Goal: Task Accomplishment & Management: Manage account settings

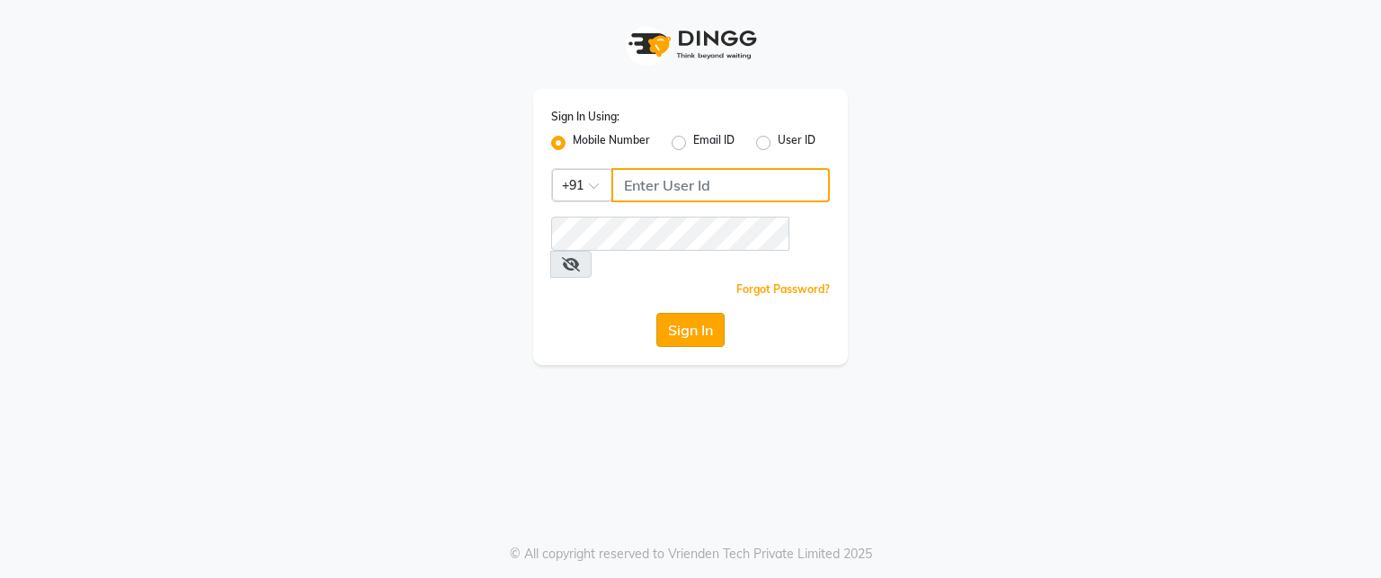
type input "7447599924"
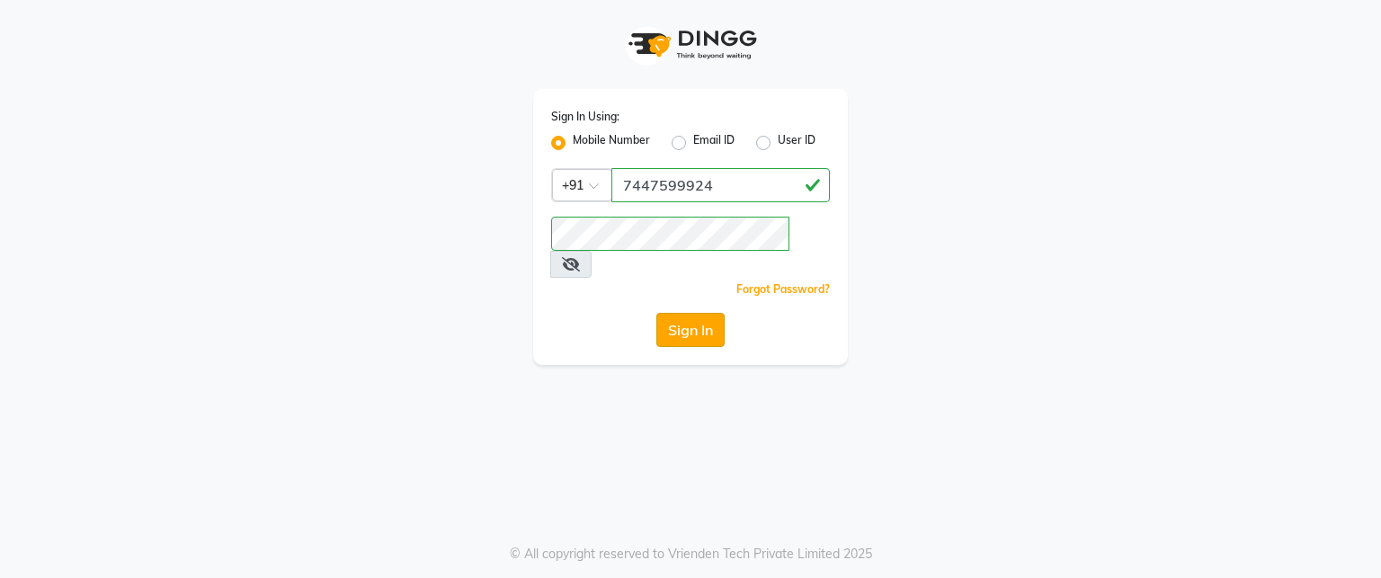
click at [673, 313] on button "Sign In" at bounding box center [690, 330] width 68 height 34
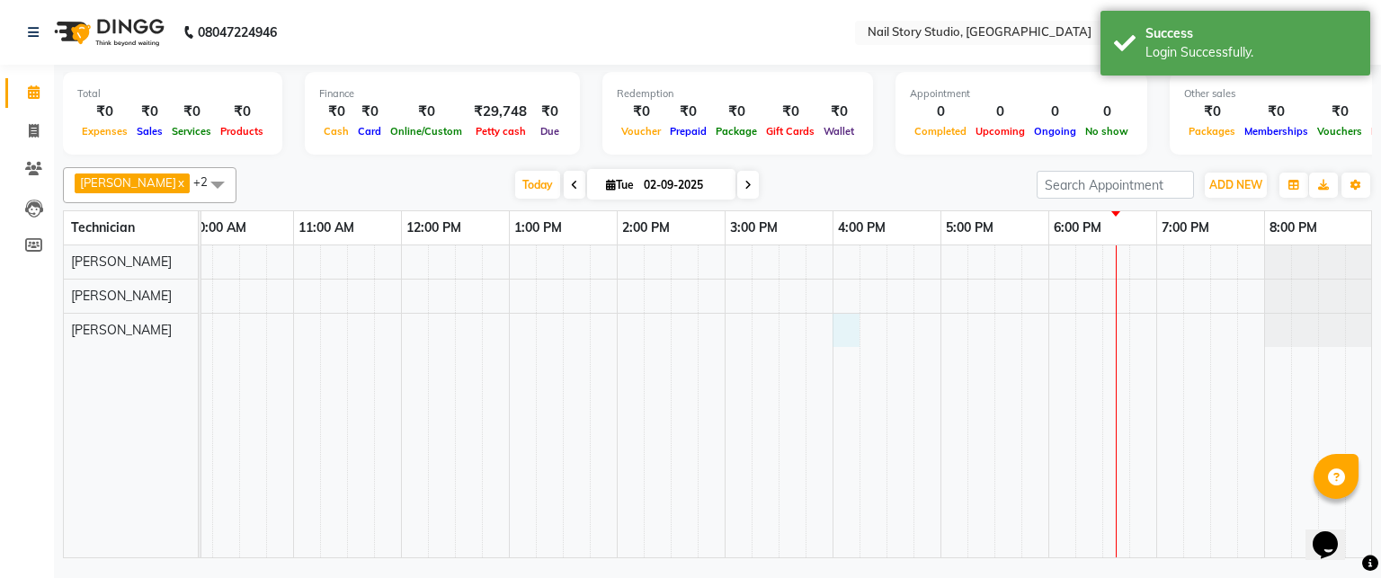
click at [836, 332] on div at bounding box center [670, 402] width 1403 height 312
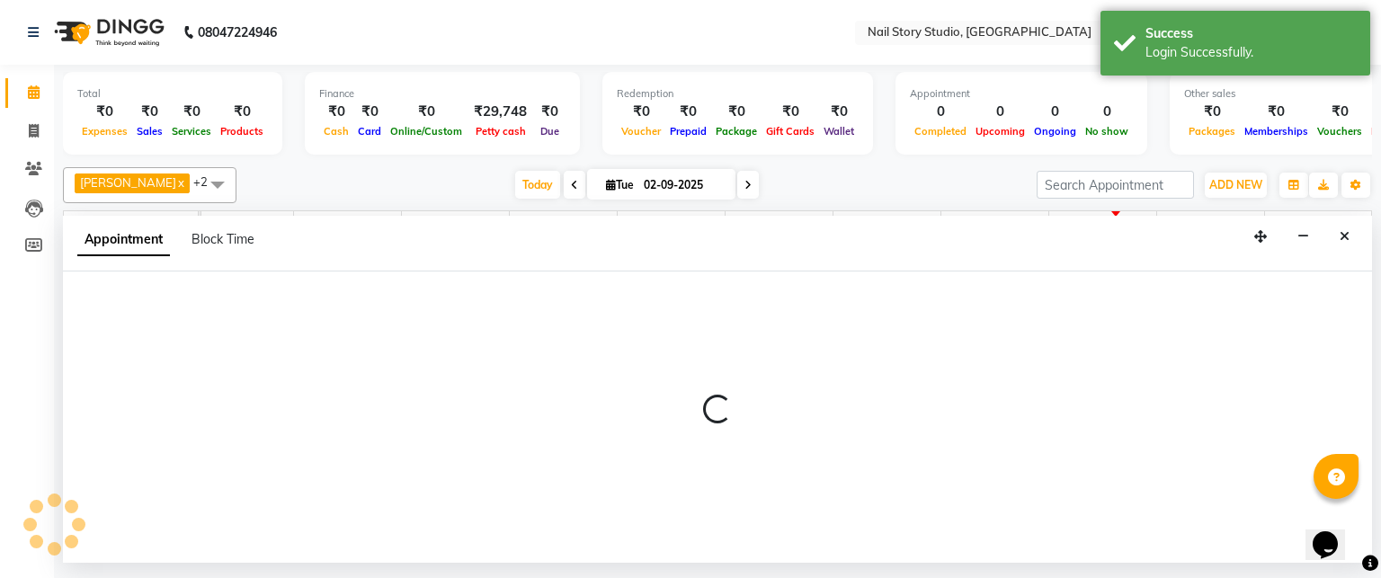
select select "88038"
select select "960"
select select "tentative"
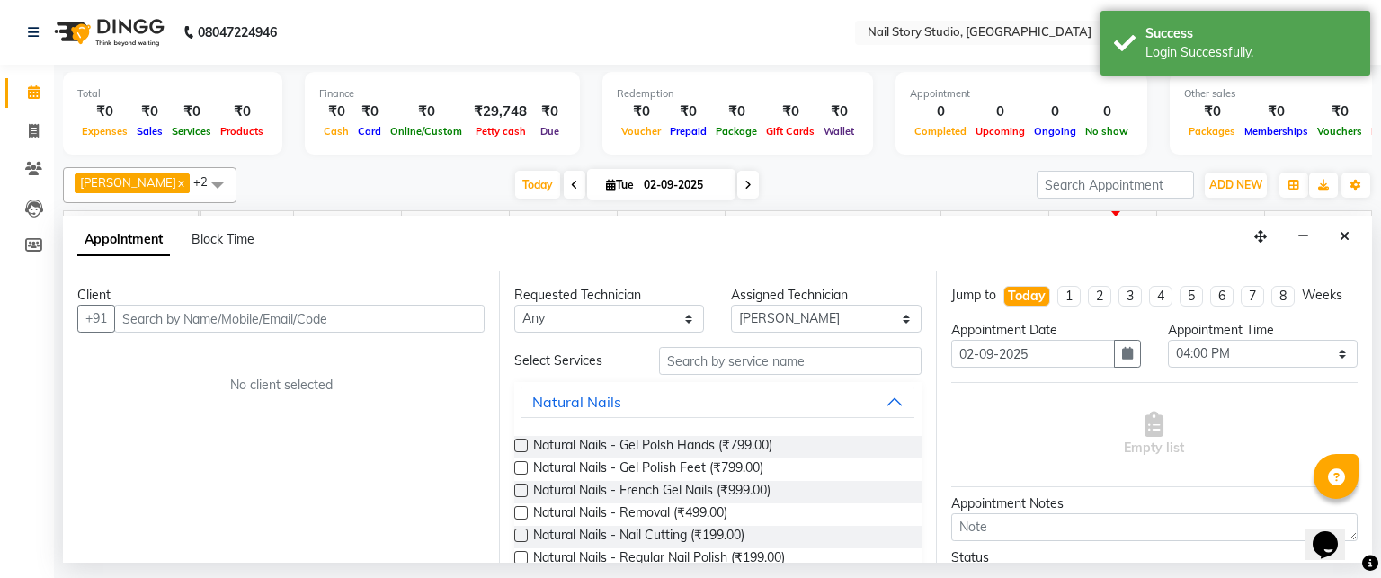
click at [261, 325] on input "text" at bounding box center [299, 319] width 371 height 28
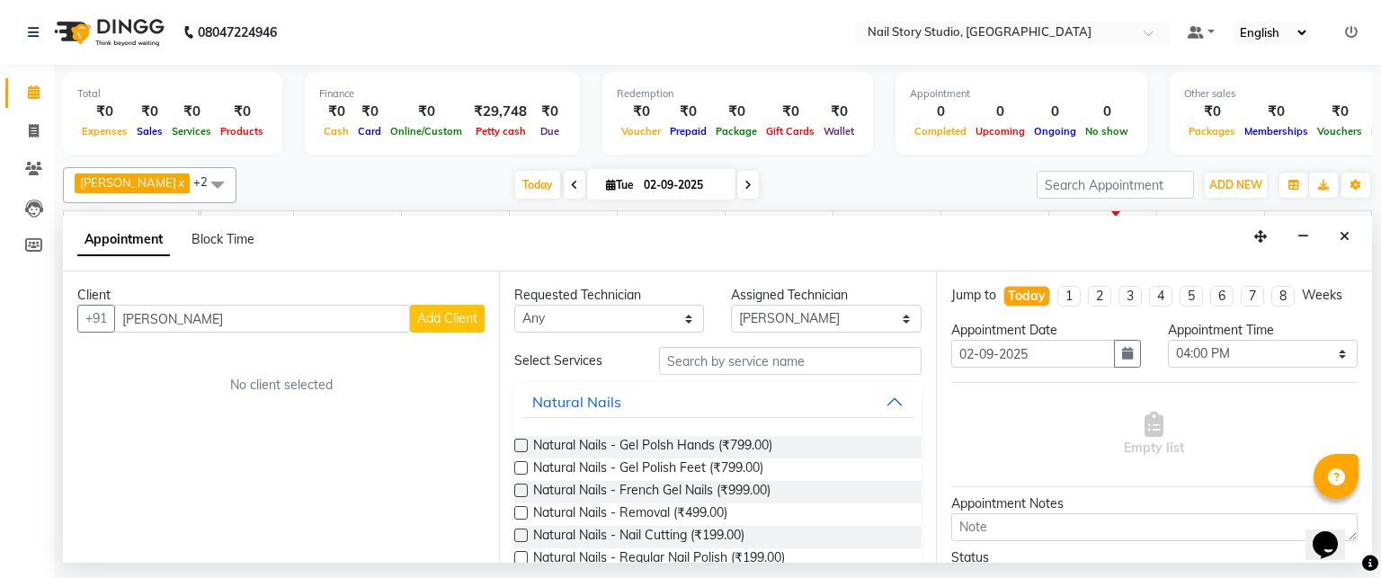
type input "[PERSON_NAME]"
click at [441, 319] on span "Add Client" at bounding box center [447, 318] width 60 height 16
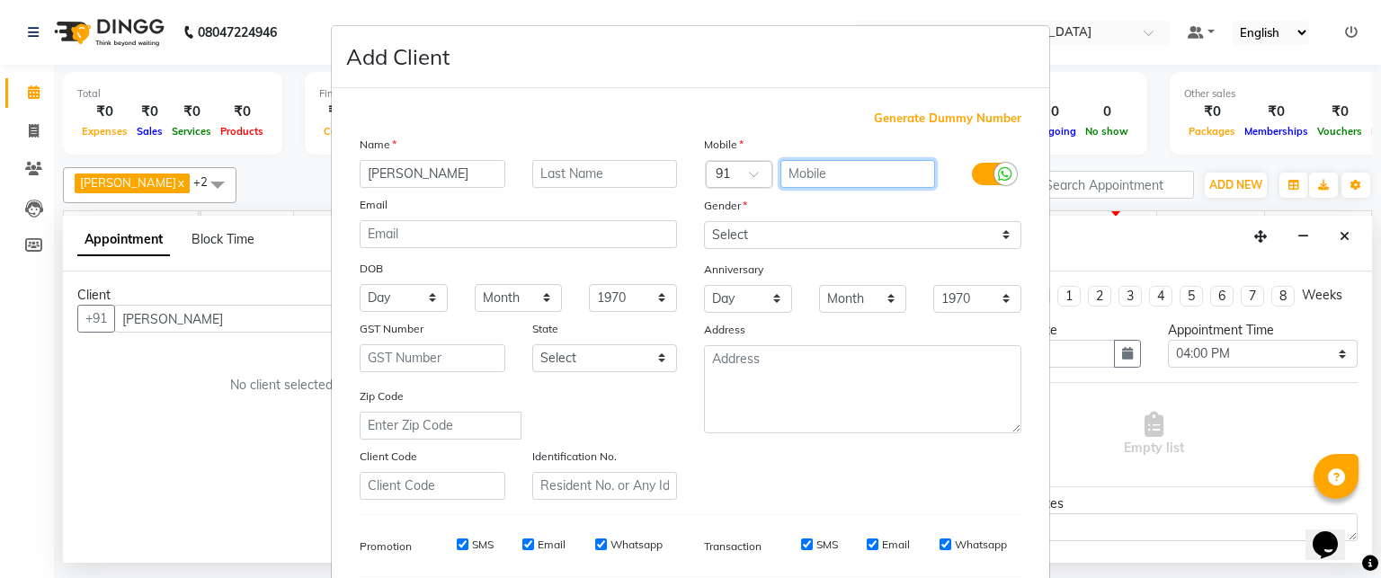
click at [806, 172] on input "text" at bounding box center [859, 174] width 156 height 28
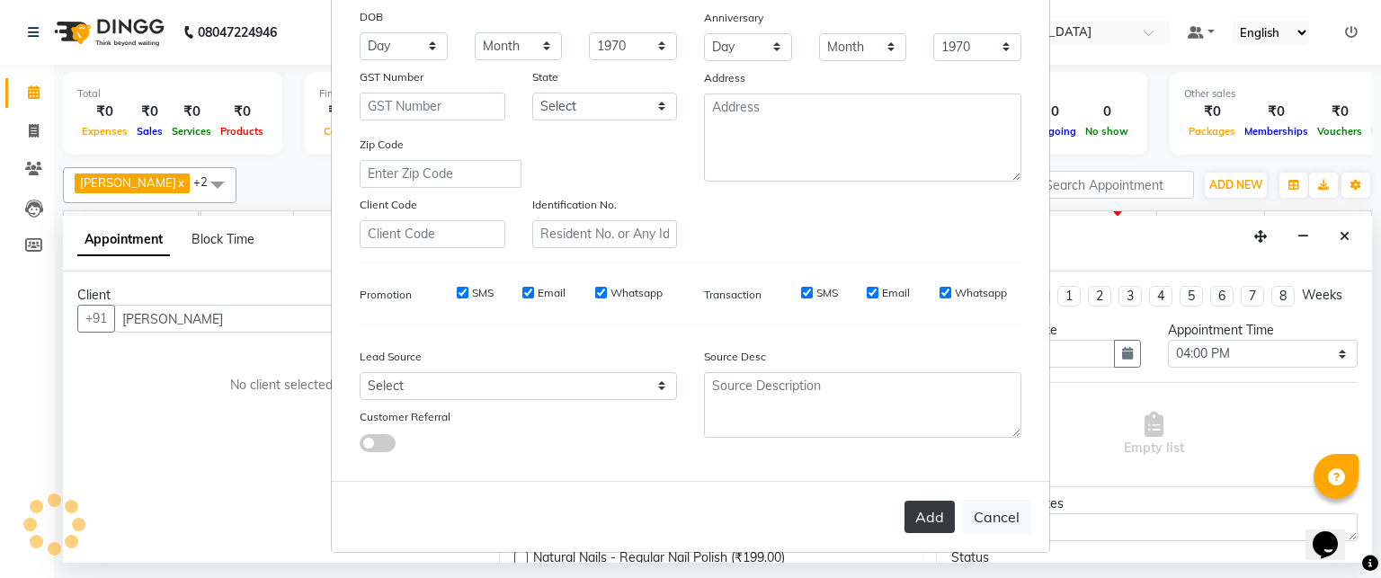
type input "8975756069"
click at [921, 507] on button "Add" at bounding box center [930, 517] width 50 height 32
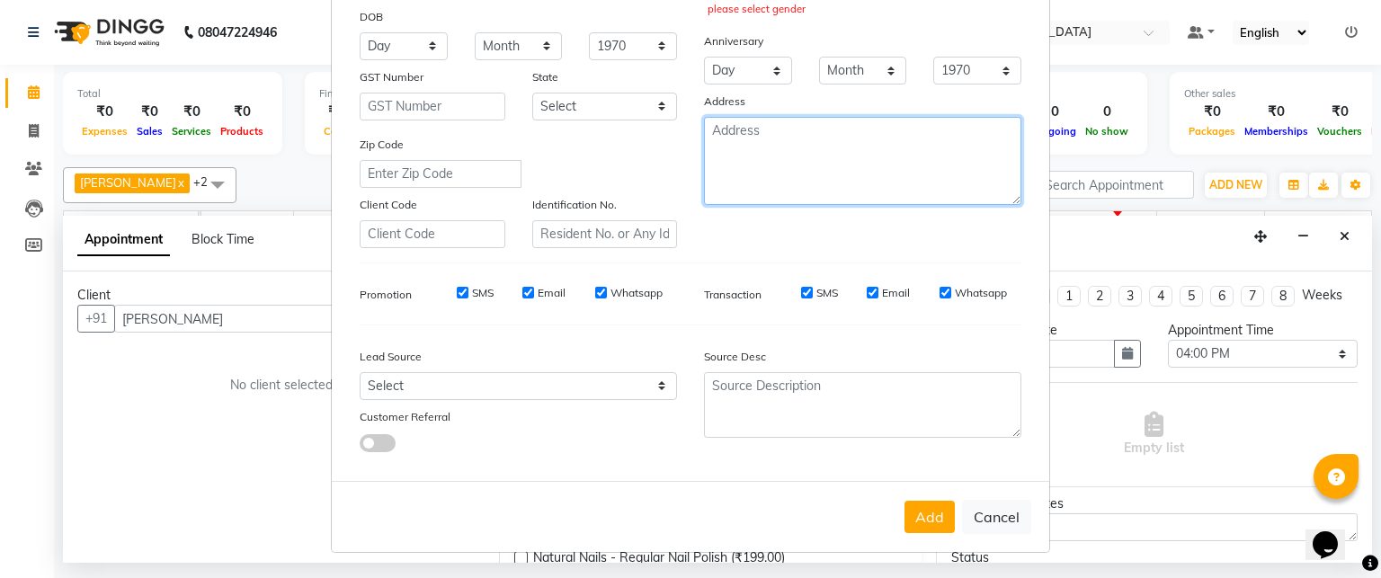
drag, startPoint x: 824, startPoint y: 239, endPoint x: 548, endPoint y: 263, distance: 277.1
click at [548, 263] on div "Generate Dummy Number Name [PERSON_NAME] Email DOB Day 01 02 03 04 05 06 07 08 …" at bounding box center [690, 162] width 689 height 609
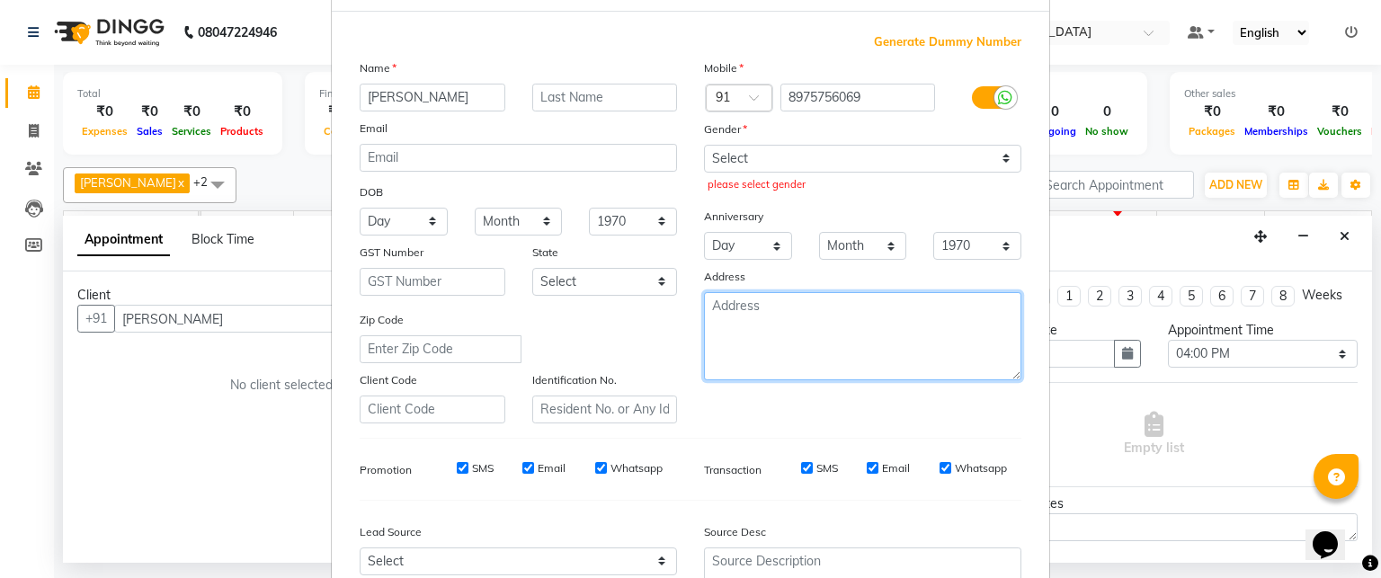
scroll to position [76, 0]
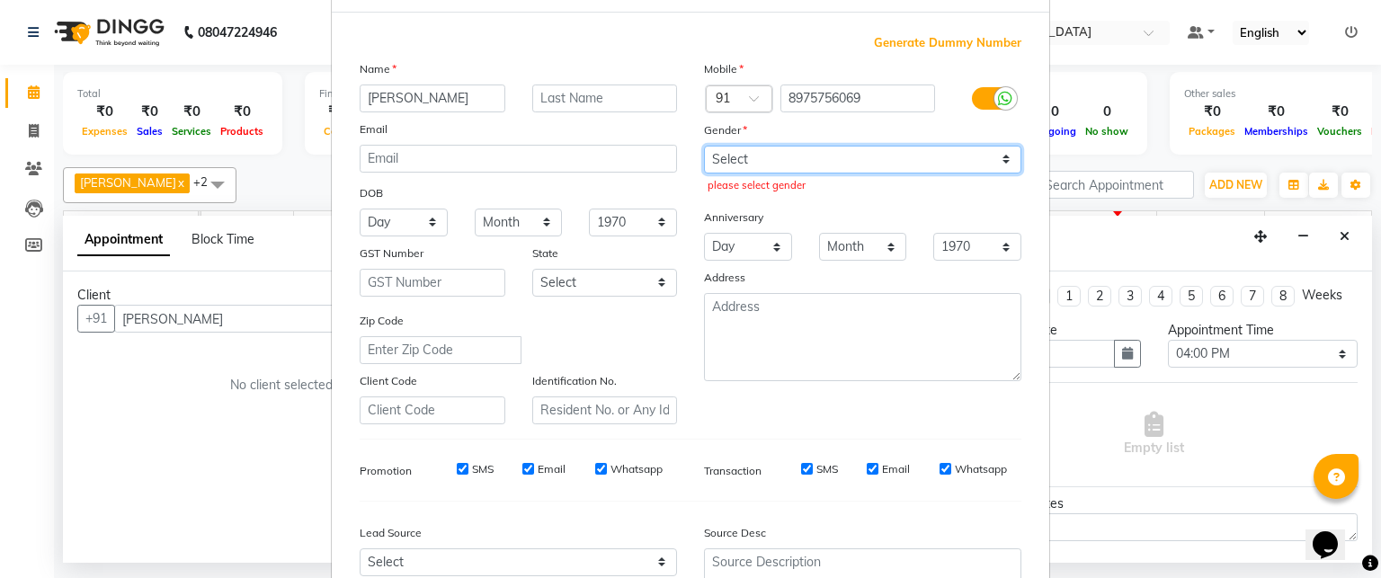
click at [728, 152] on select "Select [DEMOGRAPHIC_DATA] [DEMOGRAPHIC_DATA] Other Prefer Not To Say" at bounding box center [862, 160] width 317 height 28
select select "[DEMOGRAPHIC_DATA]"
click at [704, 146] on select "Select [DEMOGRAPHIC_DATA] [DEMOGRAPHIC_DATA] Other Prefer Not To Say" at bounding box center [862, 160] width 317 height 28
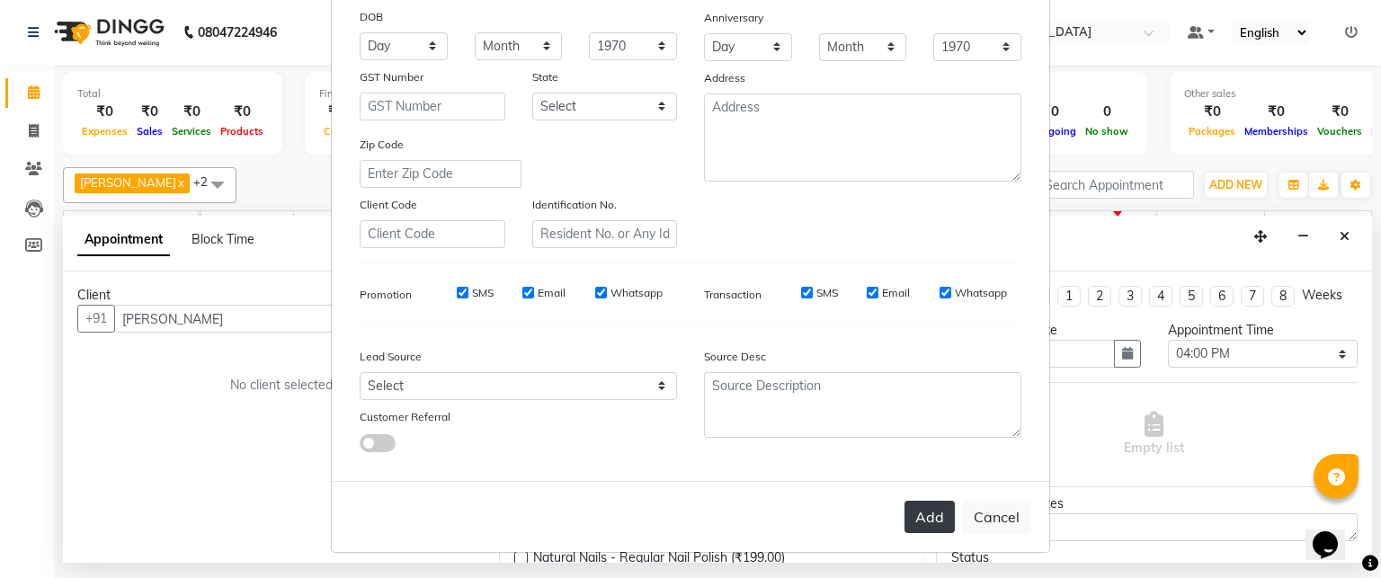
click at [917, 522] on button "Add" at bounding box center [930, 517] width 50 height 32
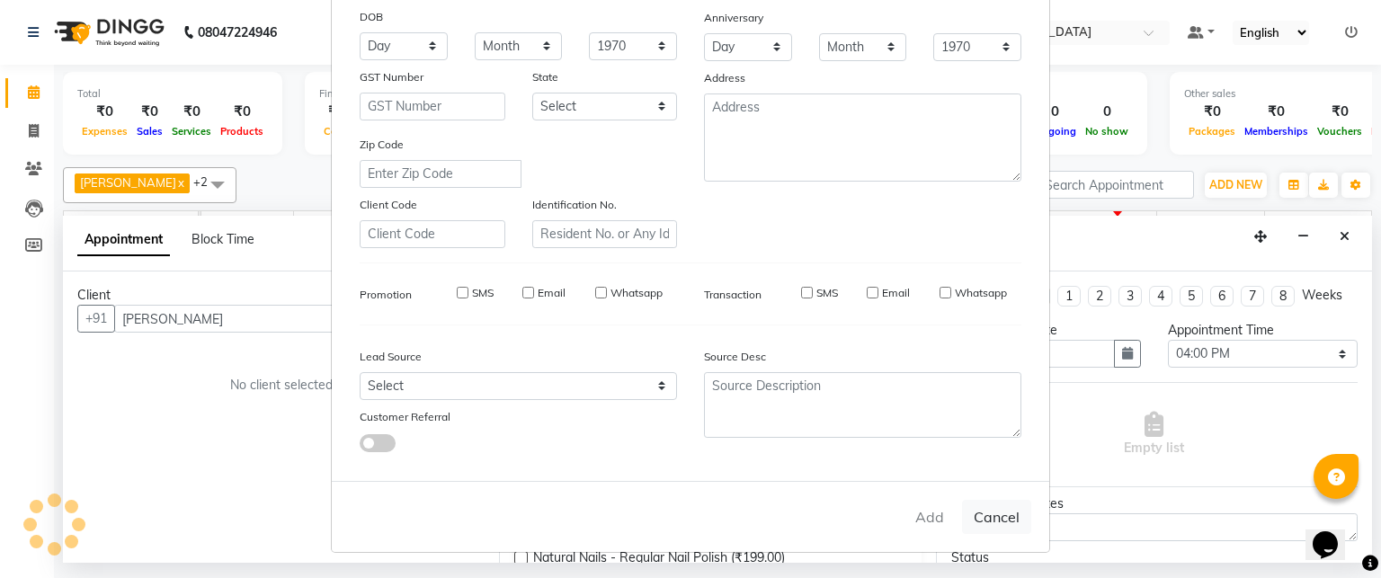
type input "89******69"
select select
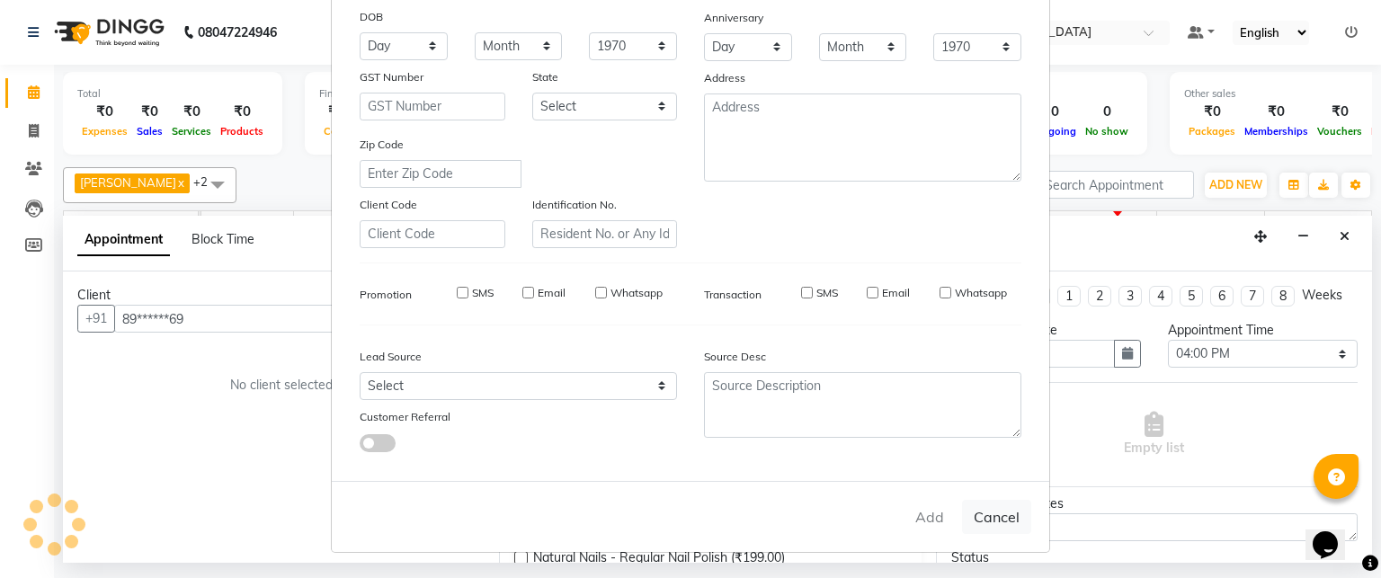
select select
checkbox input "false"
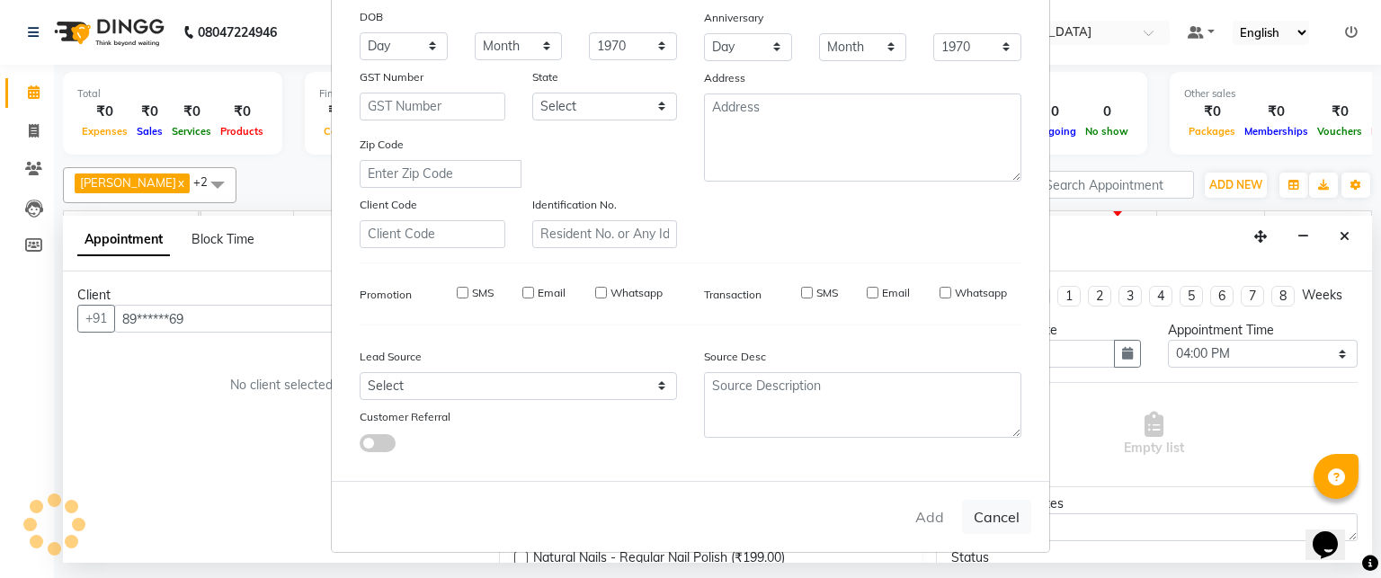
checkbox input "false"
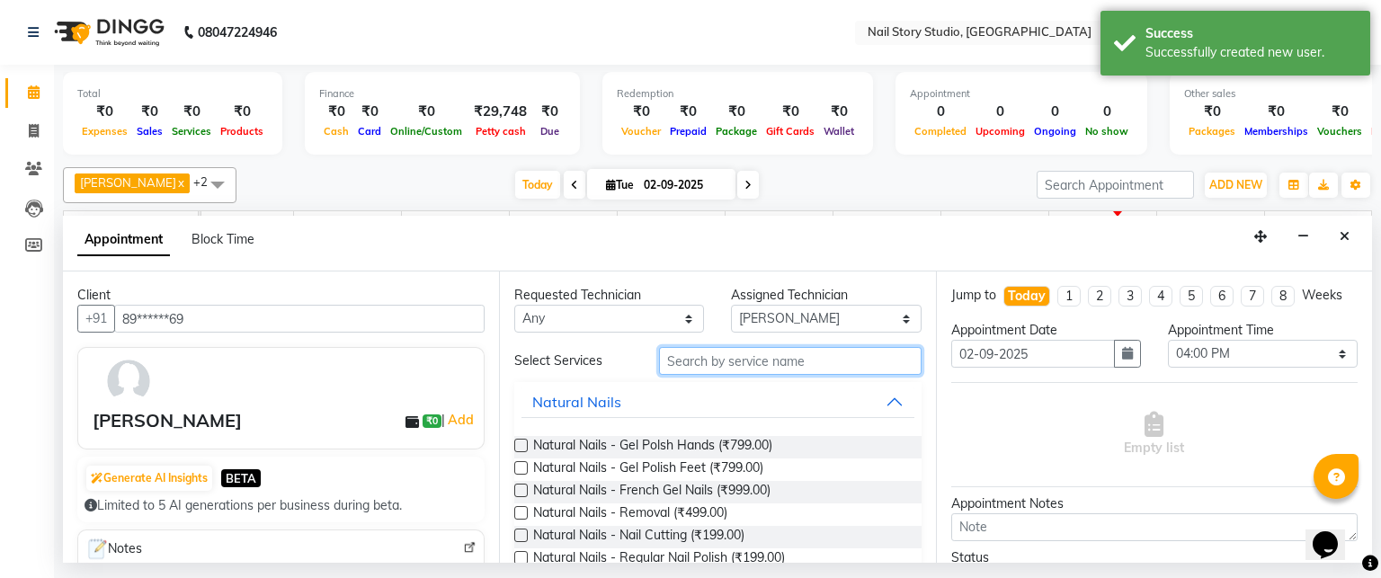
click at [750, 363] on input "text" at bounding box center [790, 361] width 263 height 28
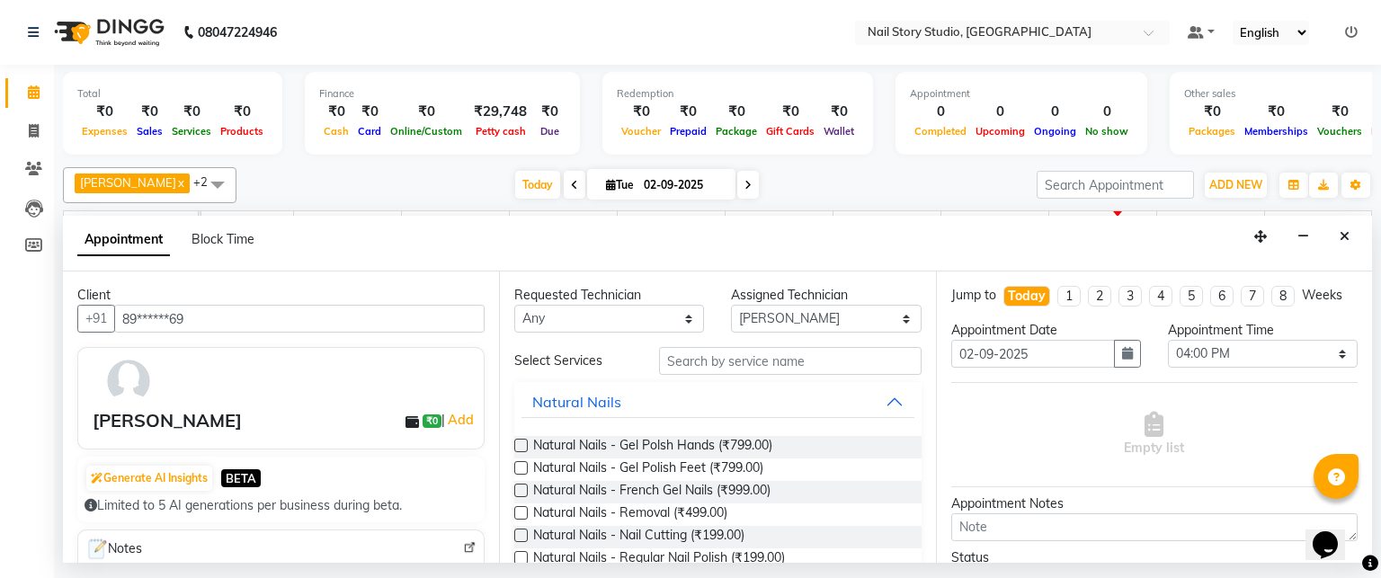
click at [522, 442] on label at bounding box center [520, 445] width 13 height 13
click at [522, 442] on input "checkbox" at bounding box center [520, 448] width 12 height 12
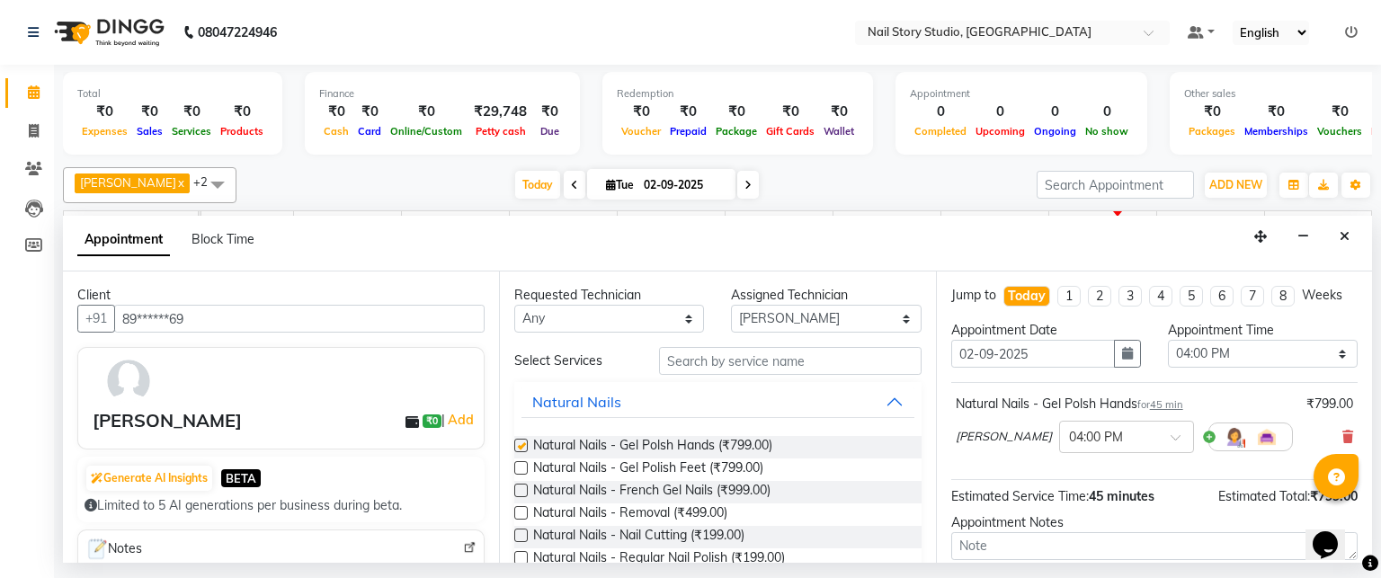
checkbox input "false"
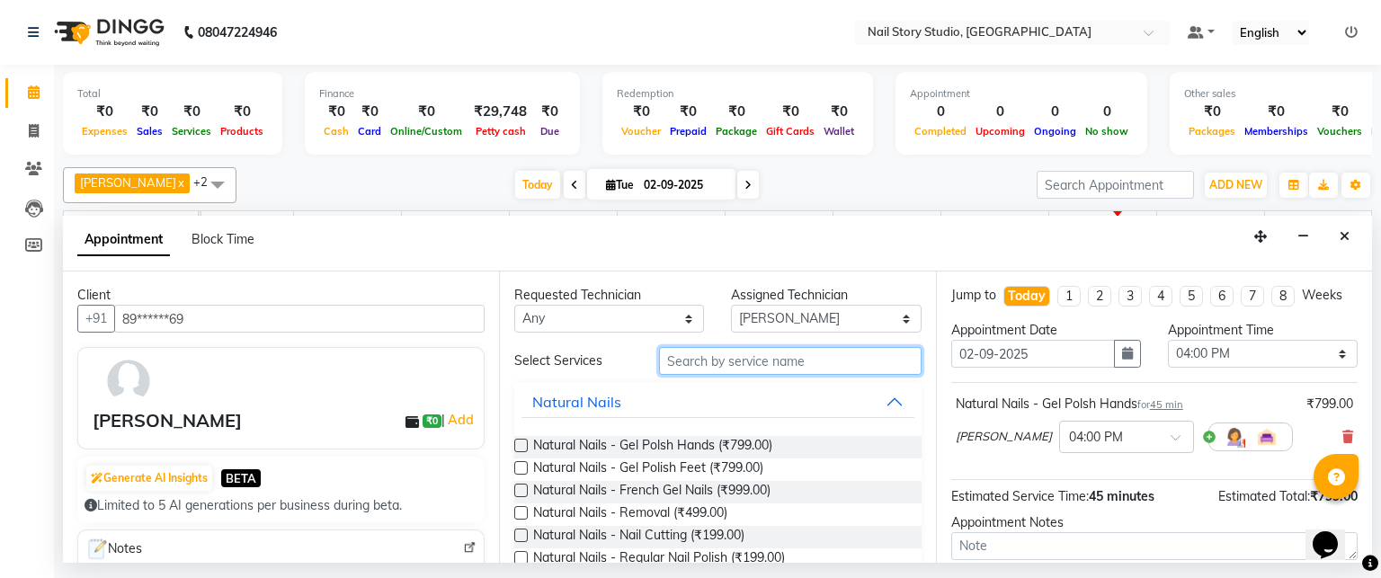
click at [719, 354] on input "text" at bounding box center [790, 361] width 263 height 28
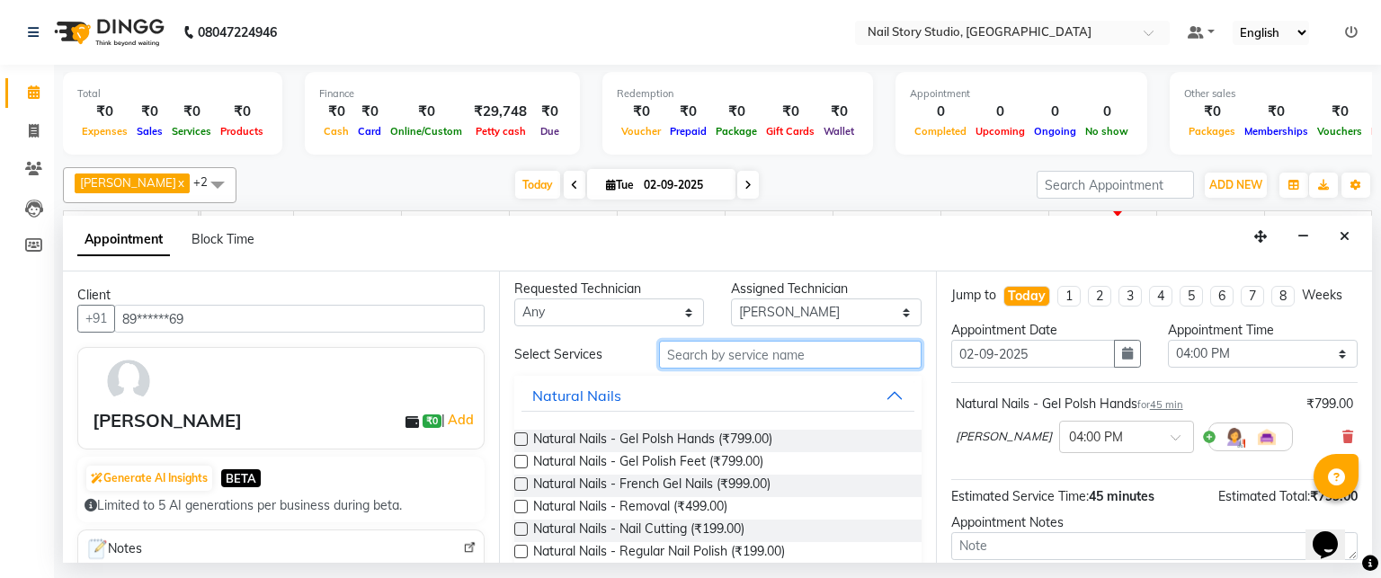
scroll to position [0, 0]
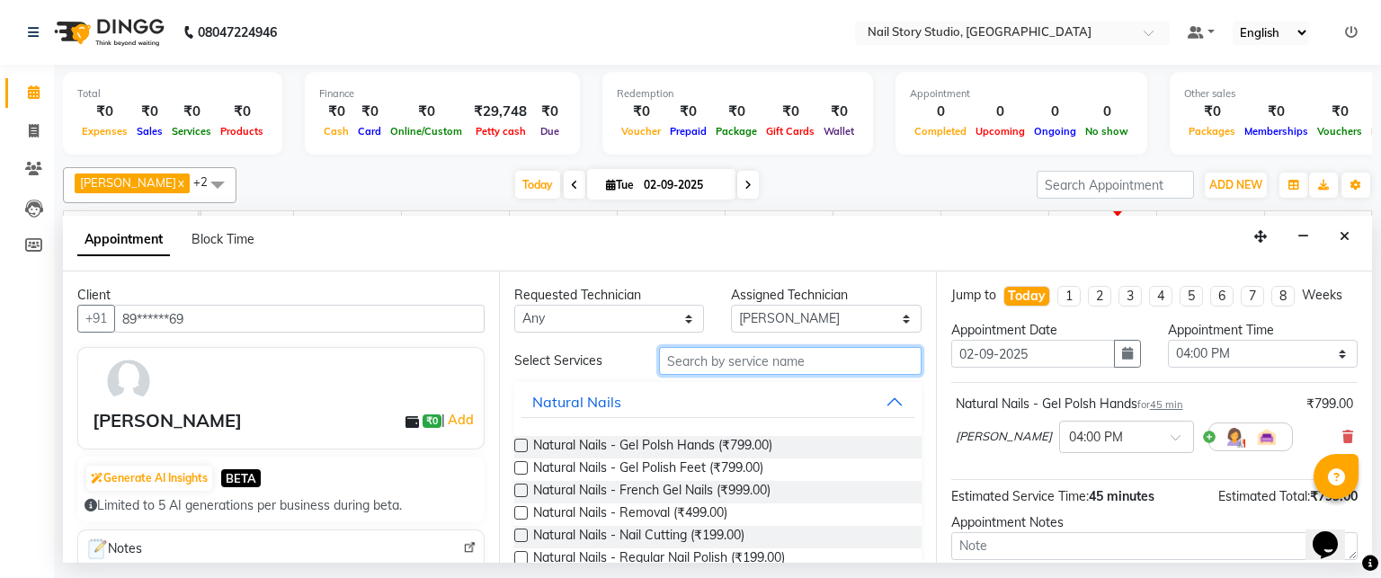
click at [741, 359] on input "text" at bounding box center [790, 361] width 263 height 28
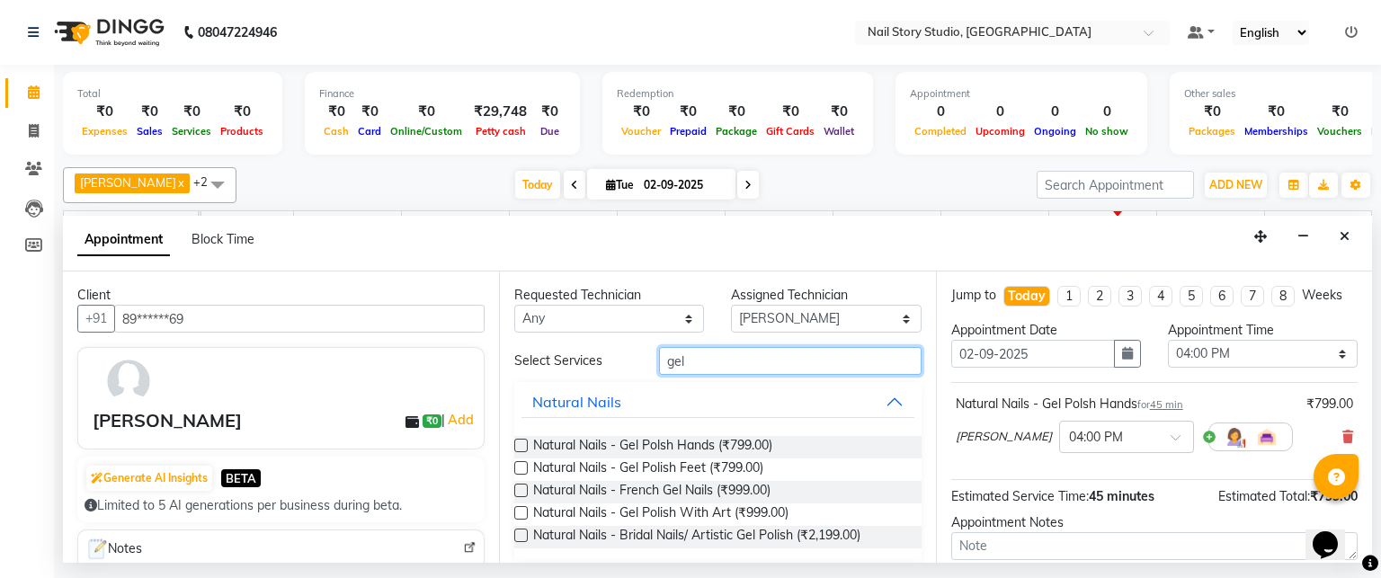
click at [741, 359] on input "gel" at bounding box center [790, 361] width 263 height 28
type input "g"
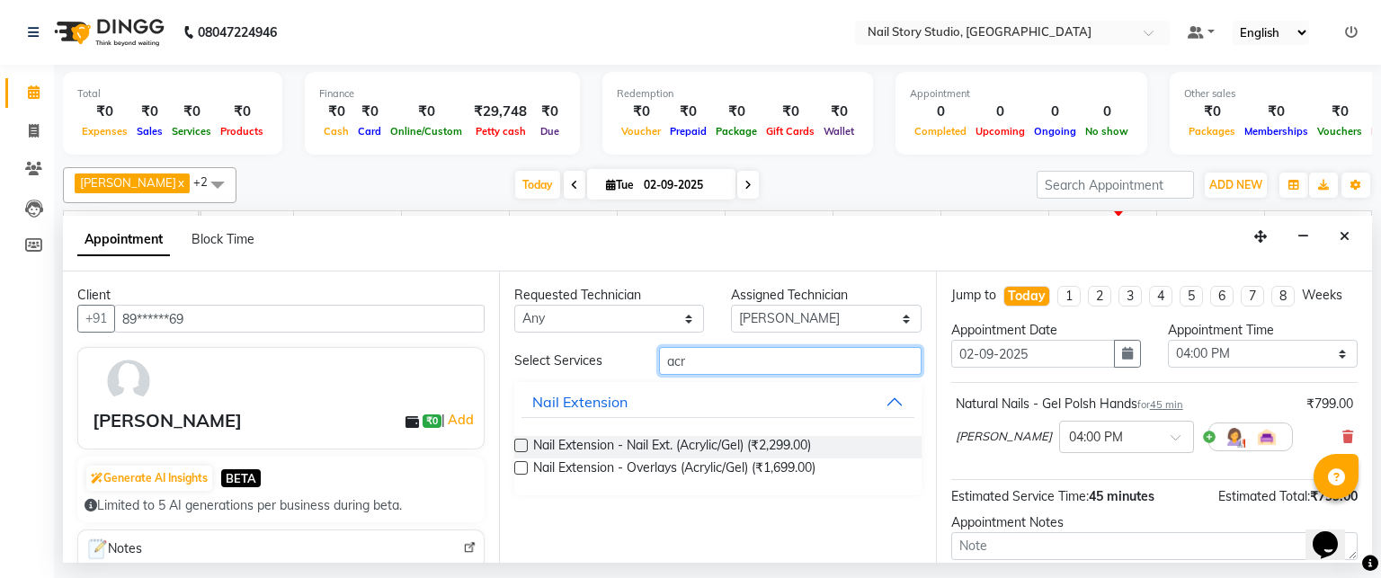
type input "acr"
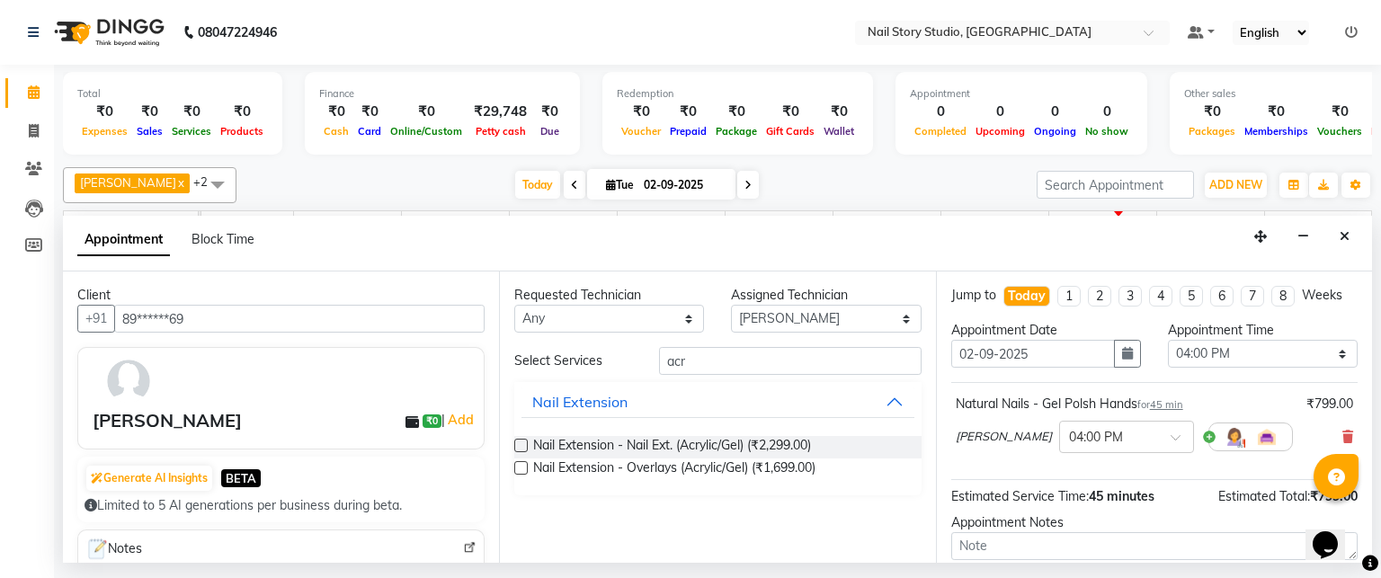
click at [514, 442] on label at bounding box center [520, 445] width 13 height 13
click at [514, 442] on input "checkbox" at bounding box center [520, 448] width 12 height 12
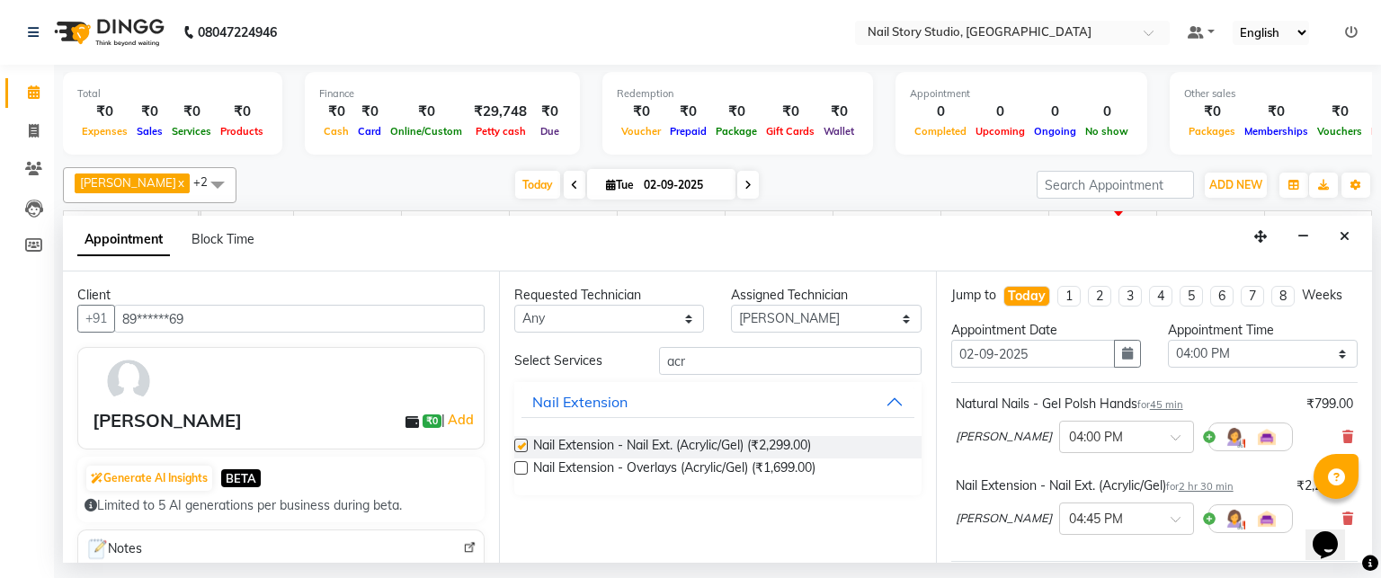
checkbox input "false"
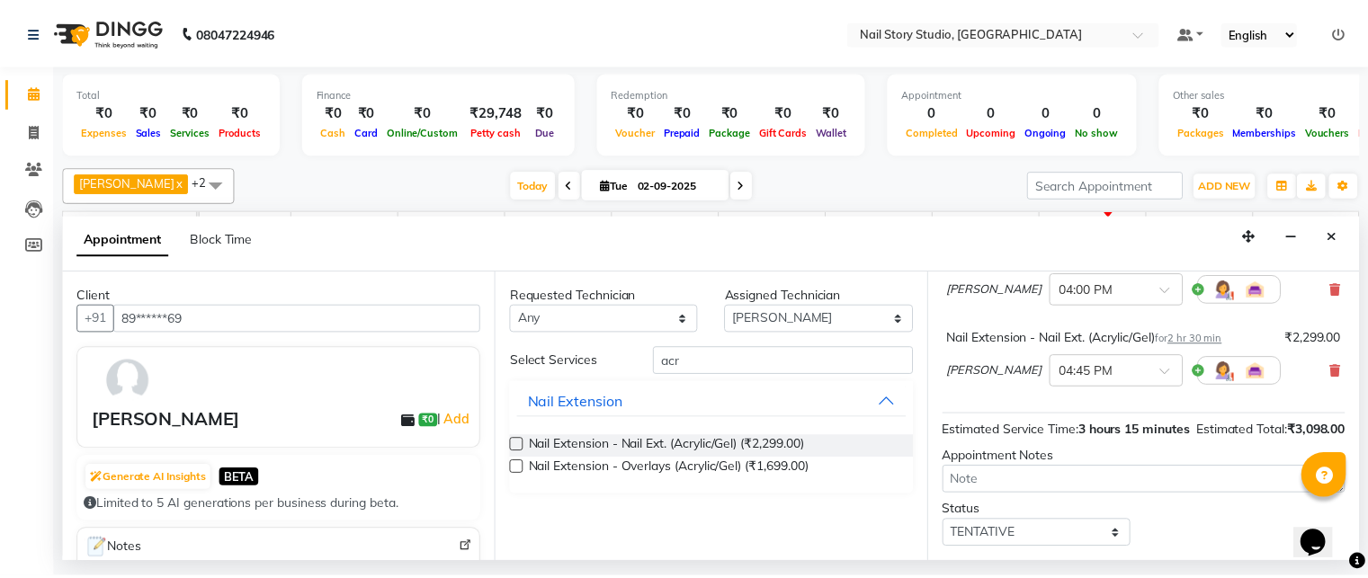
scroll to position [264, 0]
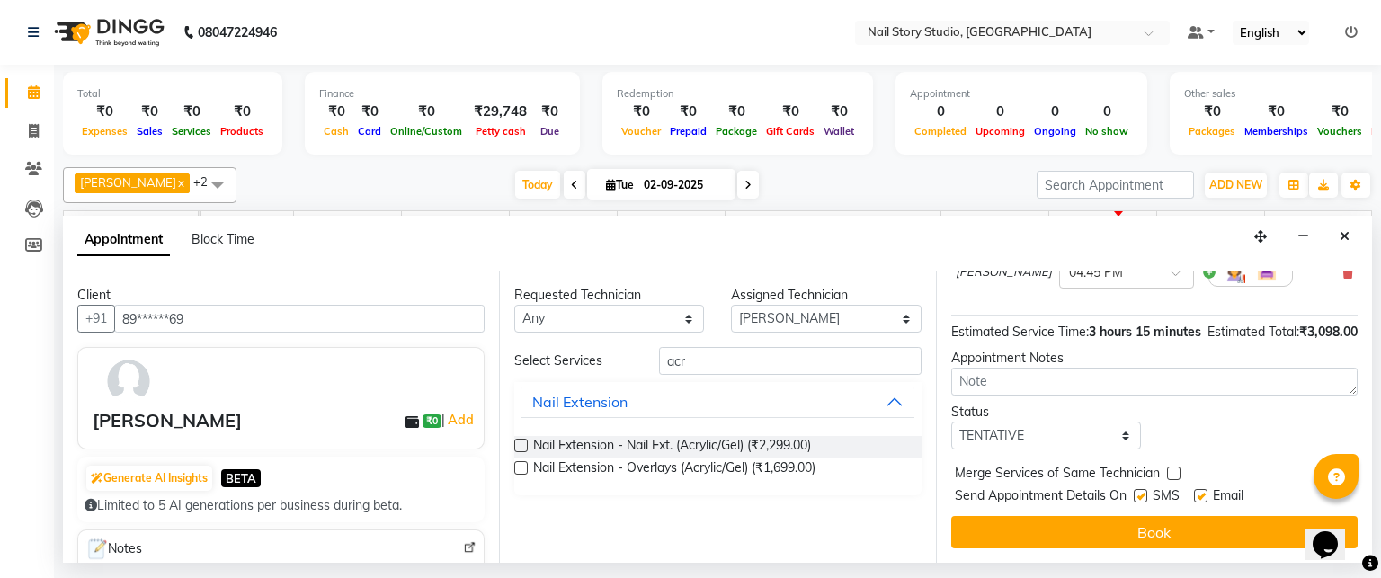
click at [1137, 496] on label at bounding box center [1140, 495] width 13 height 13
click at [1137, 496] on input "checkbox" at bounding box center [1140, 498] width 12 height 12
checkbox input "false"
click at [1203, 493] on label at bounding box center [1200, 495] width 13 height 13
click at [1203, 493] on input "checkbox" at bounding box center [1200, 498] width 12 height 12
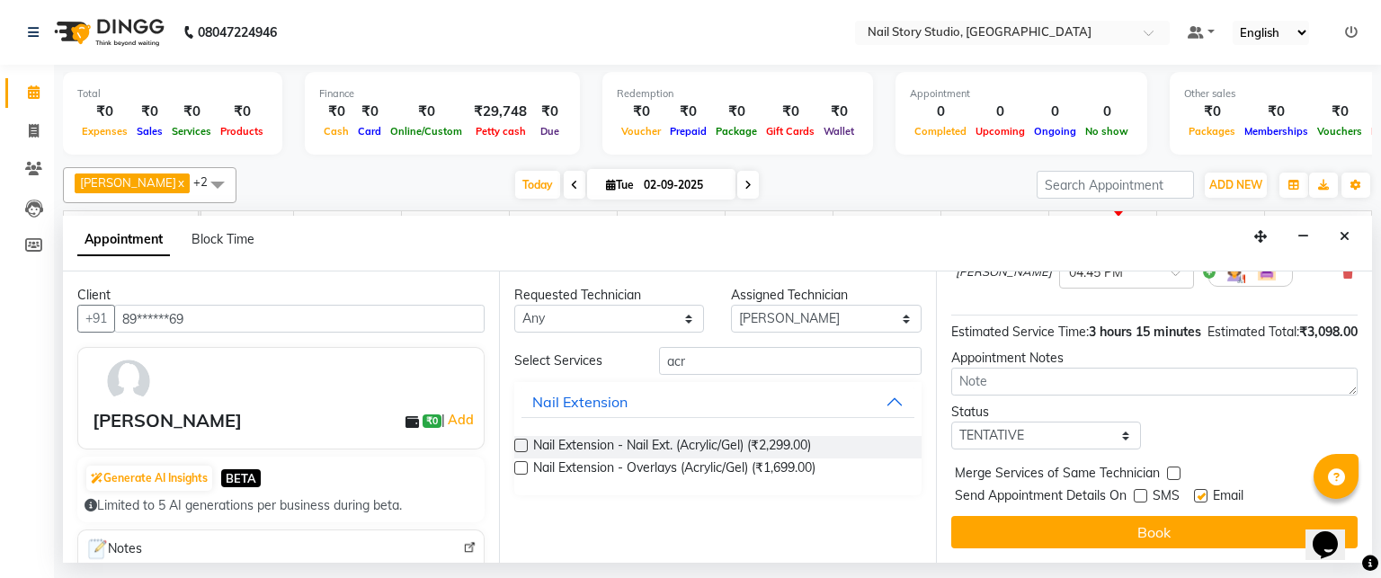
checkbox input "false"
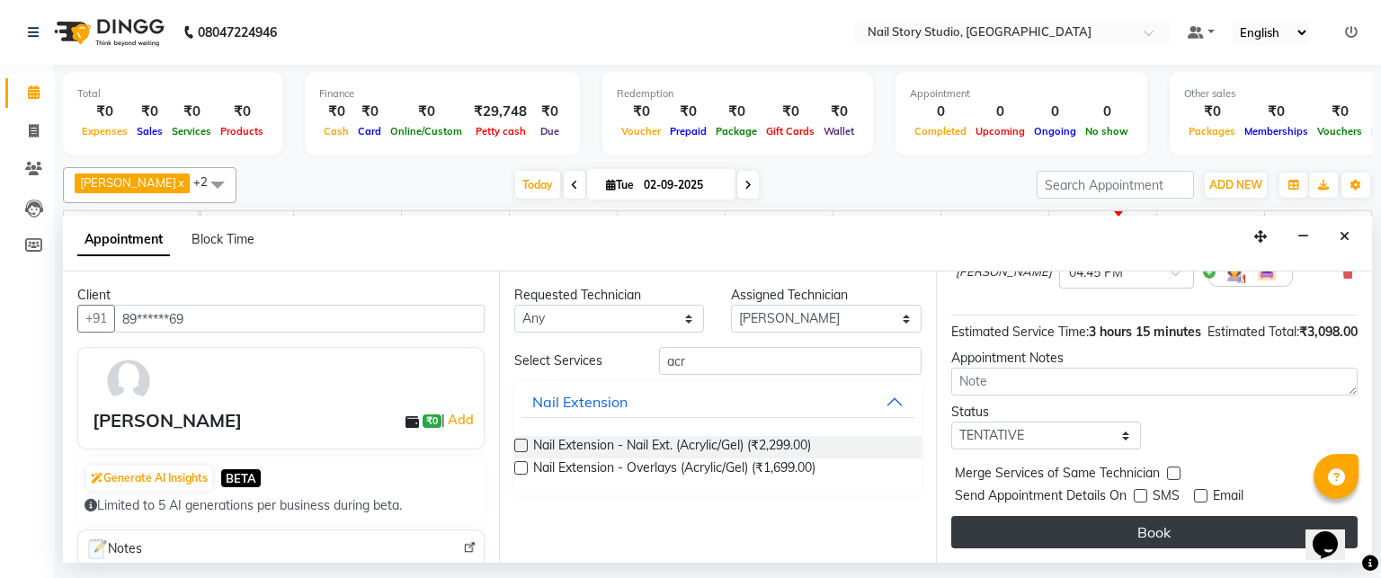
click at [1195, 530] on button "Book" at bounding box center [1154, 532] width 406 height 32
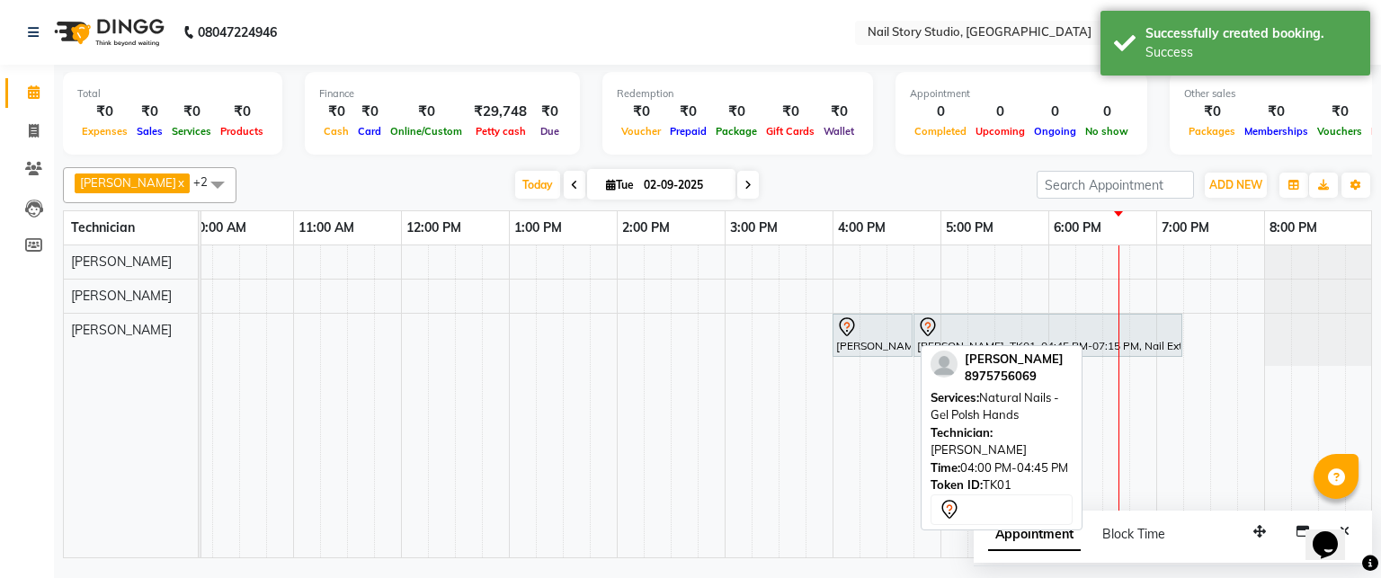
click at [904, 343] on div "[PERSON_NAME], TK01, 04:00 PM-04:45 PM, Natural Nails - Gel Polsh Hands" at bounding box center [873, 336] width 76 height 38
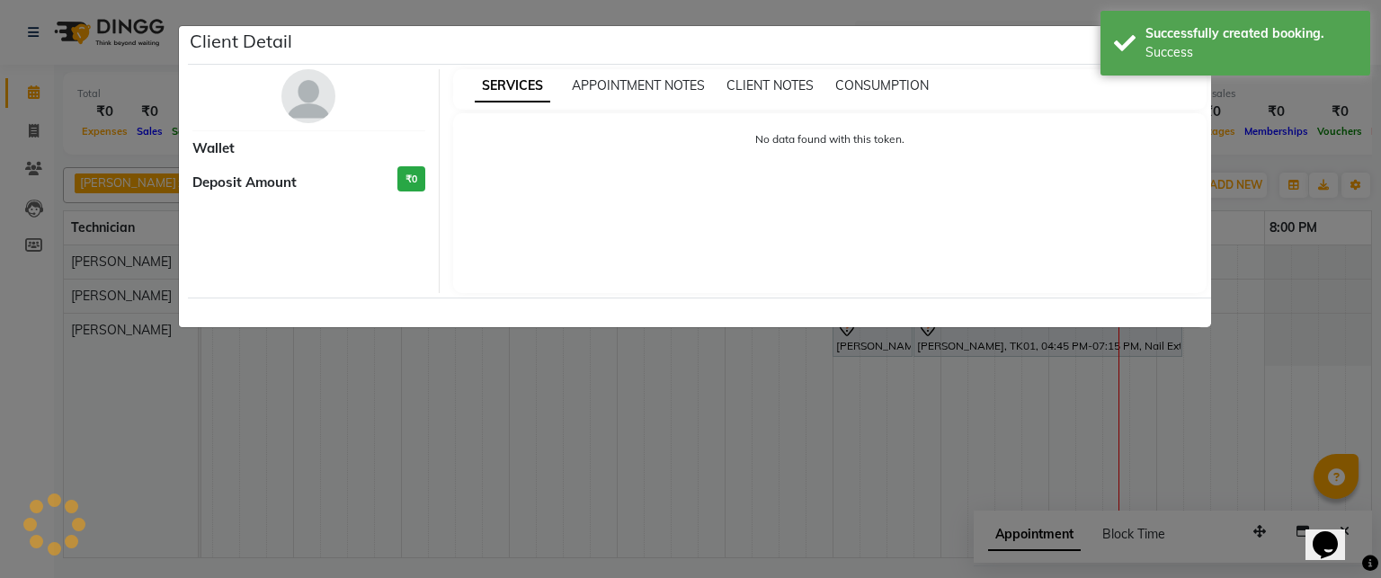
select select "7"
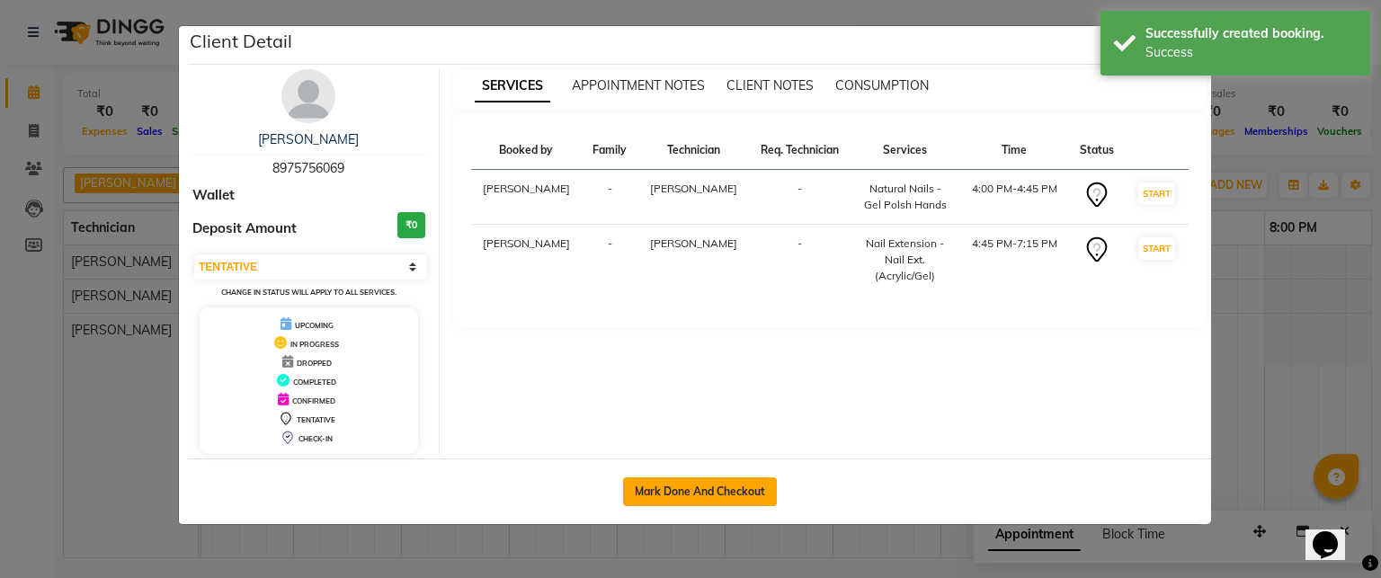
click at [701, 487] on button "Mark Done And Checkout" at bounding box center [700, 492] width 154 height 29
select select "service"
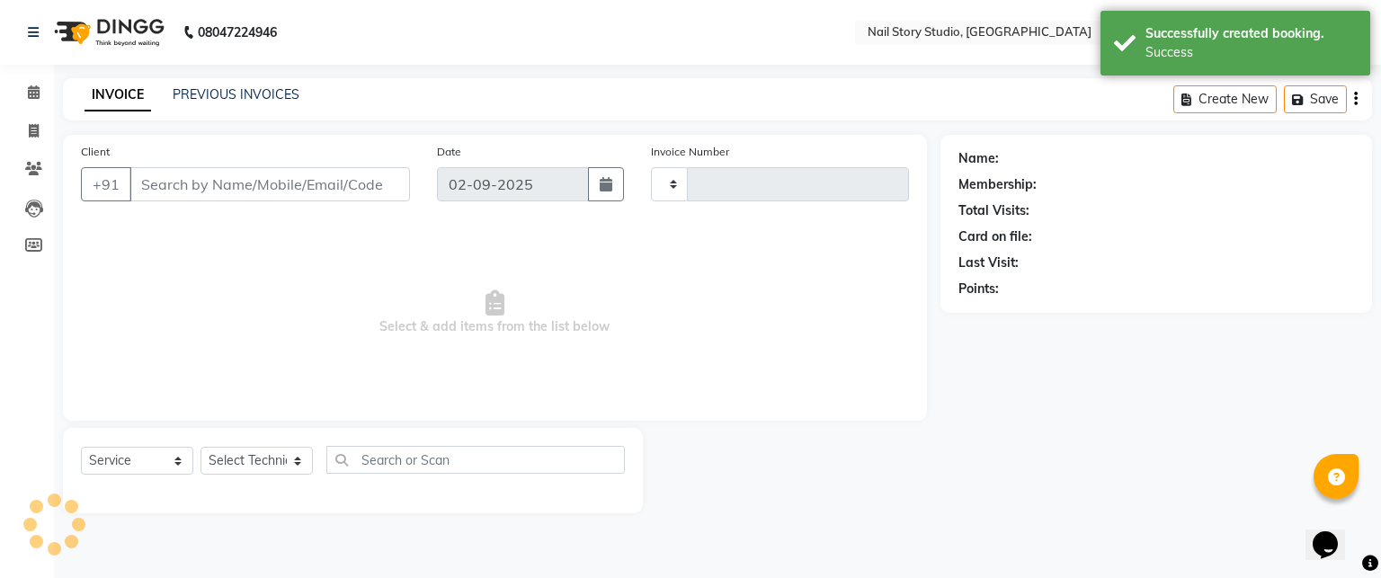
type input "0042"
select select "8686"
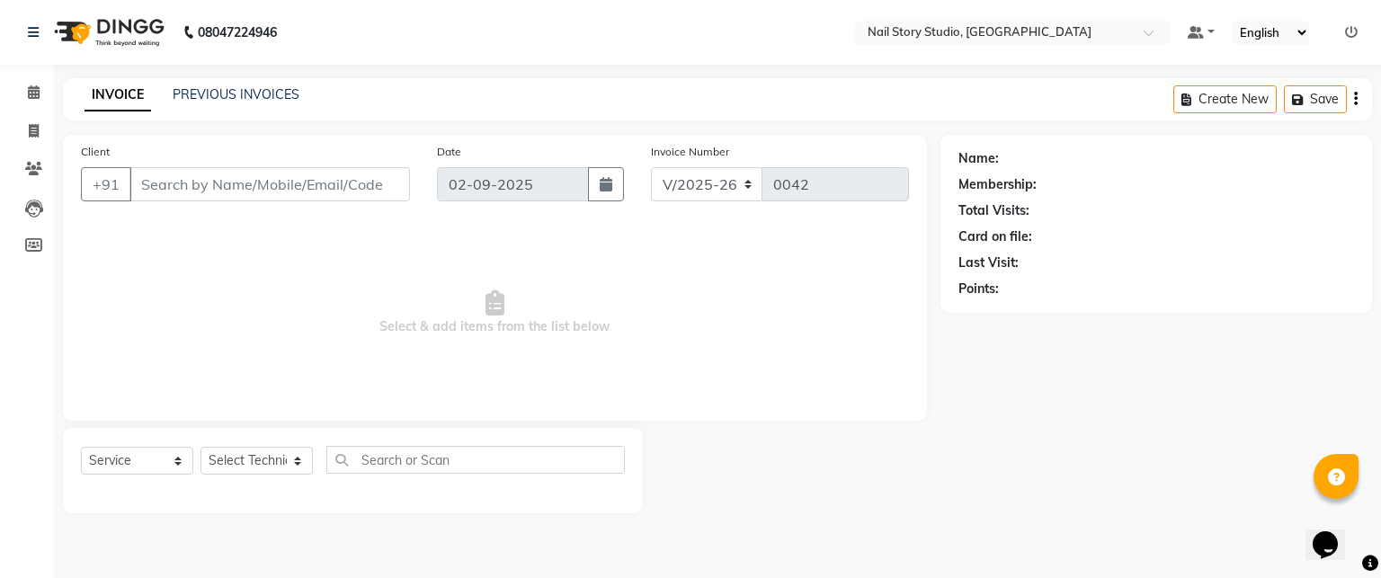
type input "89******69"
select select "88038"
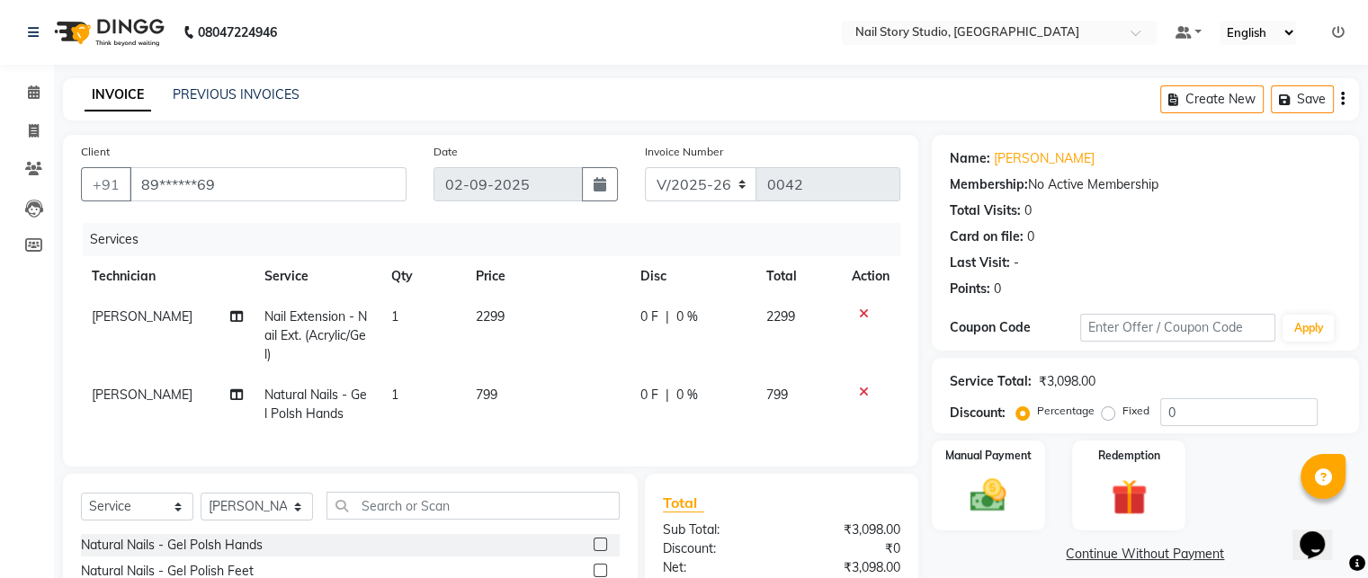
click at [500, 317] on span "2299" at bounding box center [490, 316] width 29 height 16
select select "88038"
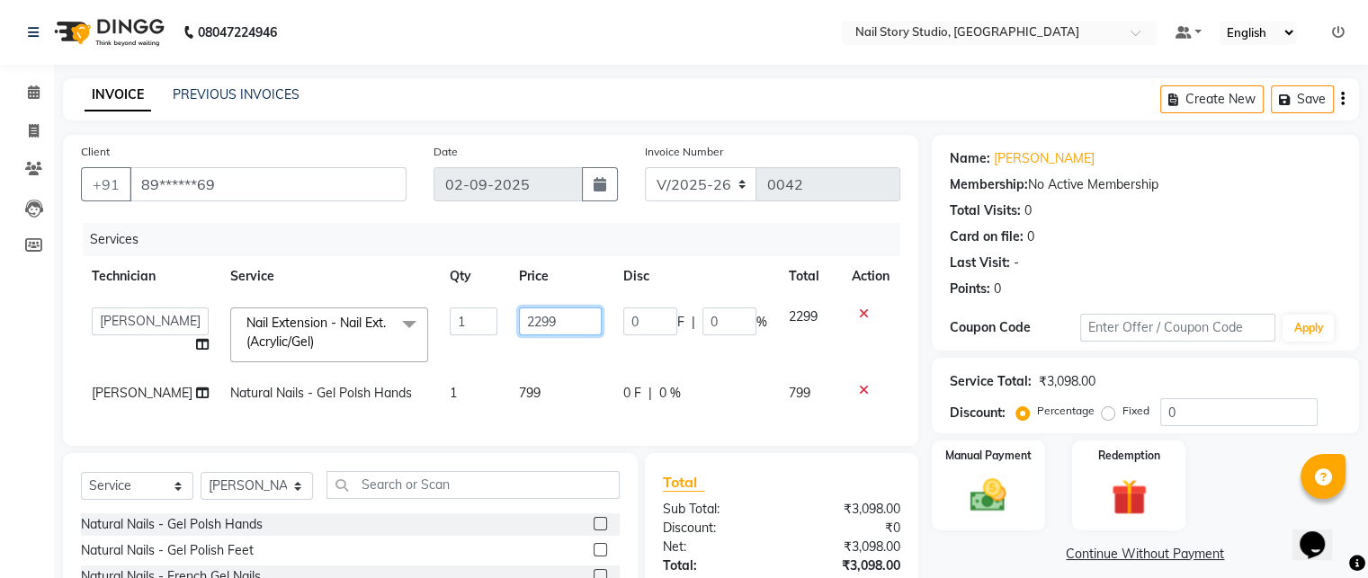
click at [558, 325] on input "2299" at bounding box center [560, 322] width 83 height 28
type input "2"
type input "1"
type input "1599"
click at [546, 398] on td "799" at bounding box center [560, 393] width 104 height 40
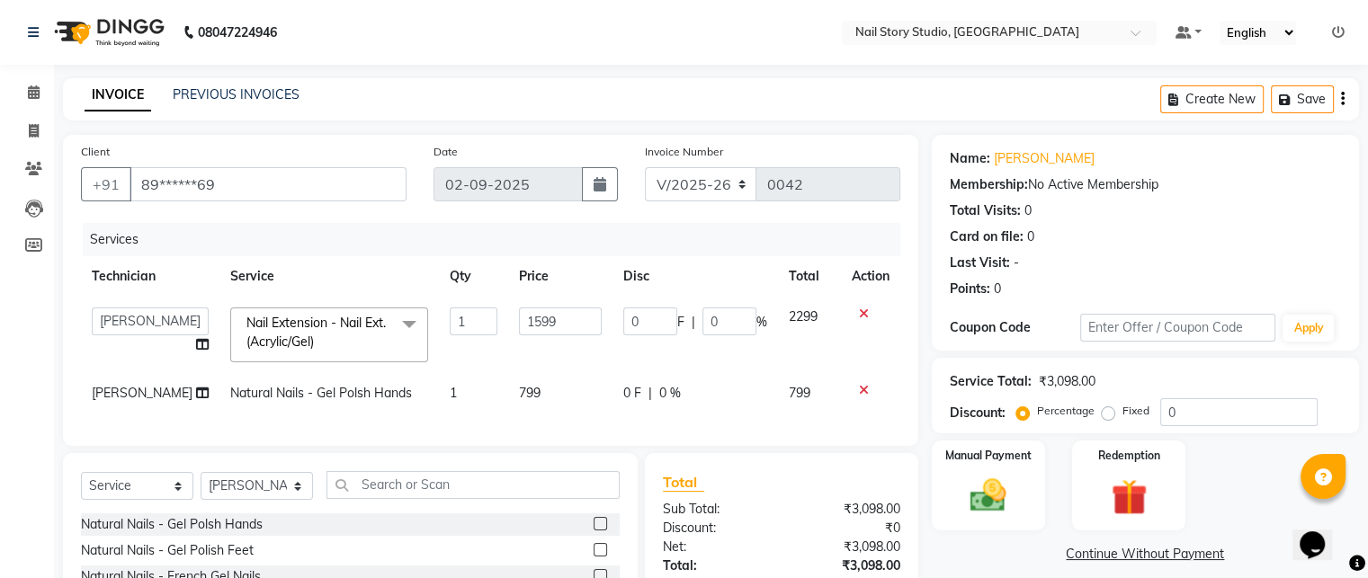
select select "88038"
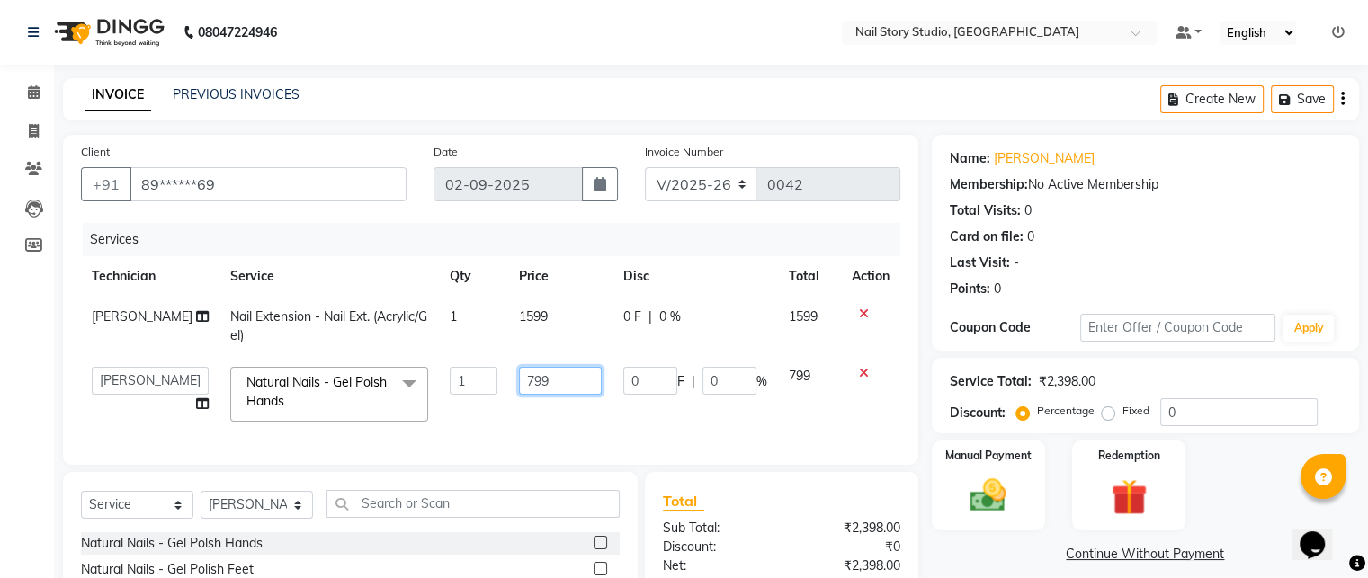
click at [556, 372] on input "799" at bounding box center [560, 381] width 83 height 28
type input "7"
type input "750"
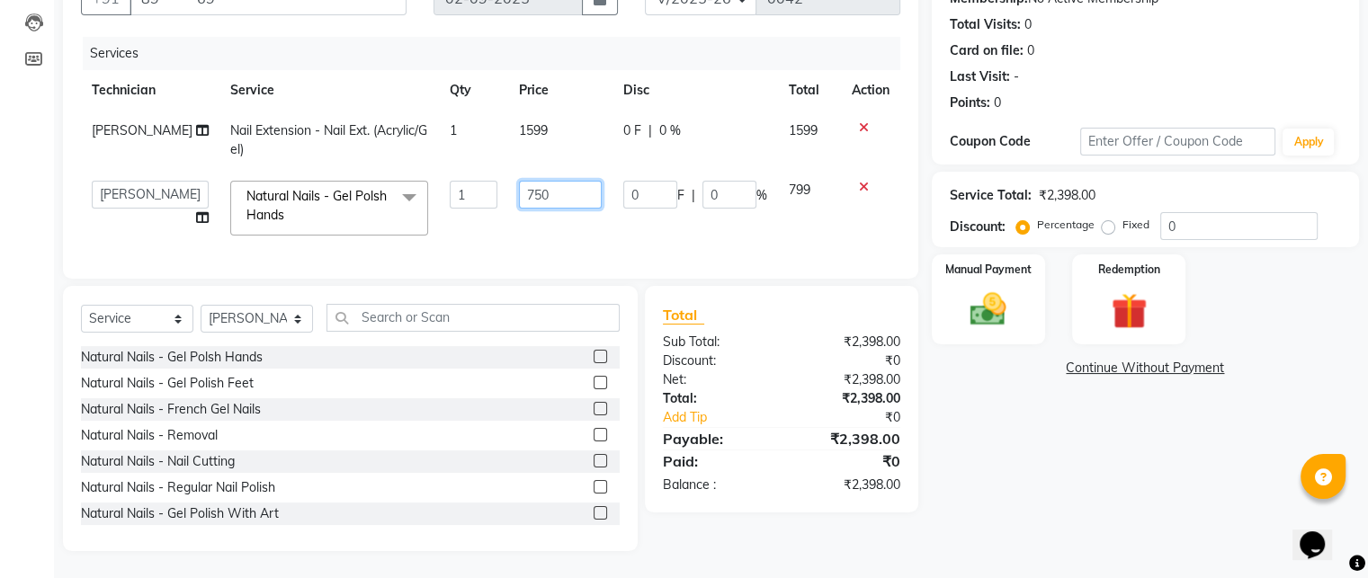
scroll to position [200, 0]
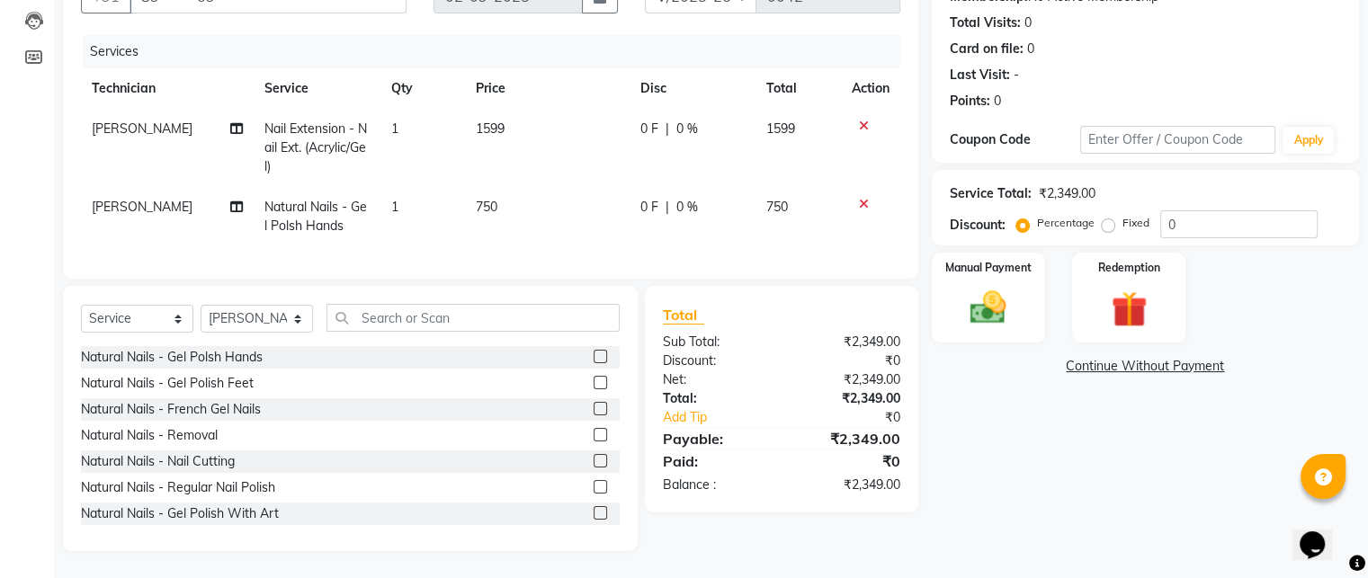
click at [182, 115] on td "[PERSON_NAME]" at bounding box center [167, 148] width 173 height 78
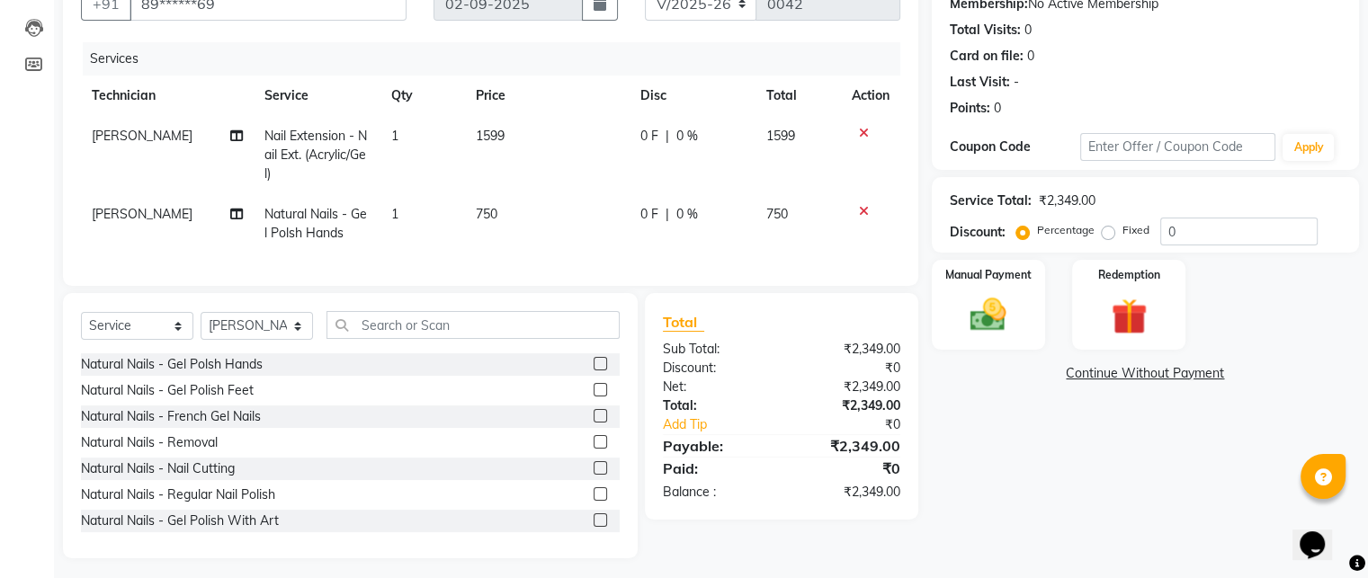
select select "88038"
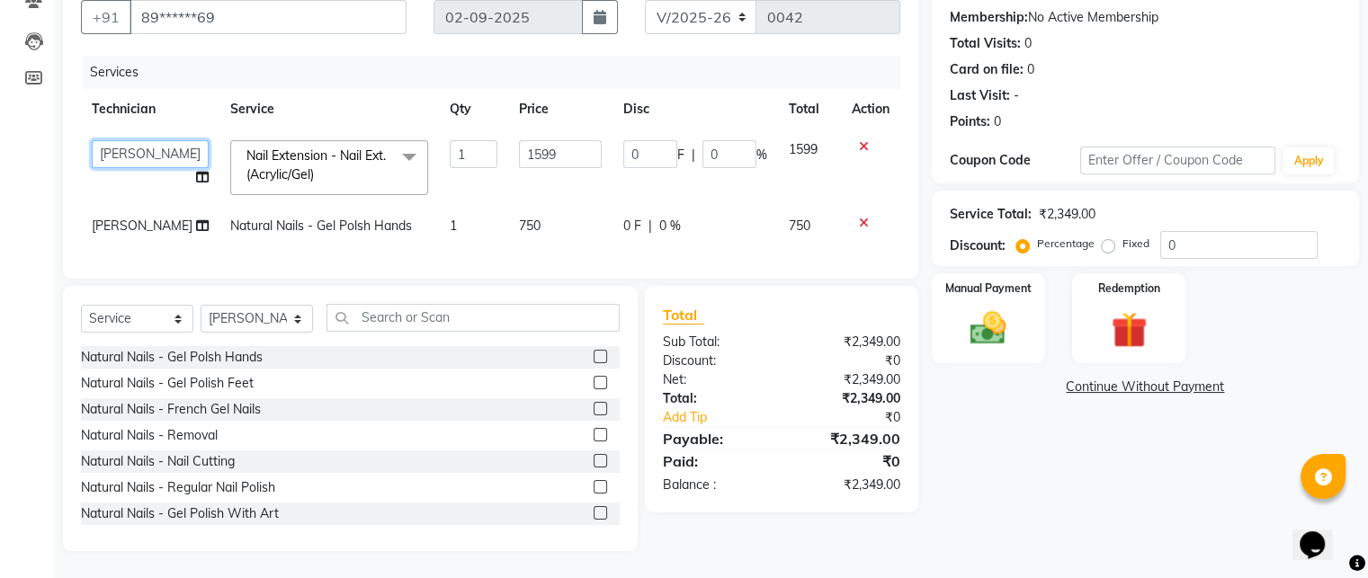
click at [185, 150] on select "Aishwarya [PERSON_NAME] [PERSON_NAME] Operator [PERSON_NAME] Priyanka [PERSON_N…" at bounding box center [150, 154] width 117 height 28
select select "88037"
click at [150, 218] on span "[PERSON_NAME]" at bounding box center [142, 226] width 101 height 16
select select "88038"
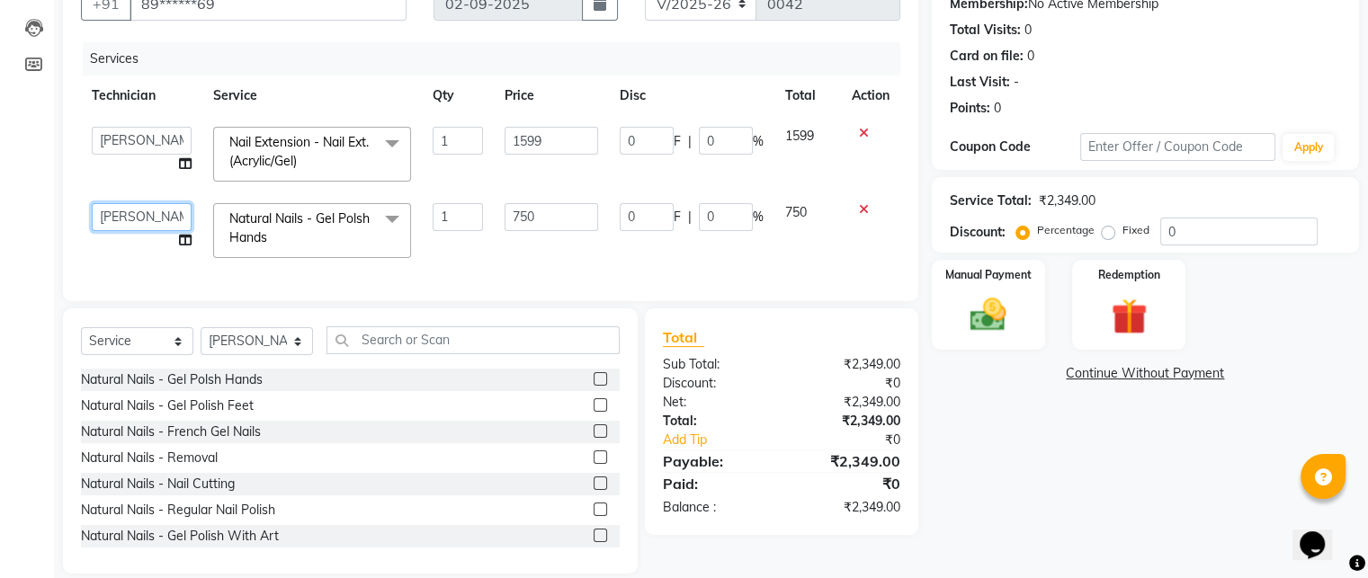
click at [165, 211] on select "Aishwarya [PERSON_NAME] [PERSON_NAME] Operator [PERSON_NAME] Priyanka [PERSON_N…" at bounding box center [142, 217] width 100 height 28
select select "88037"
click at [558, 217] on input "750" at bounding box center [551, 217] width 94 height 28
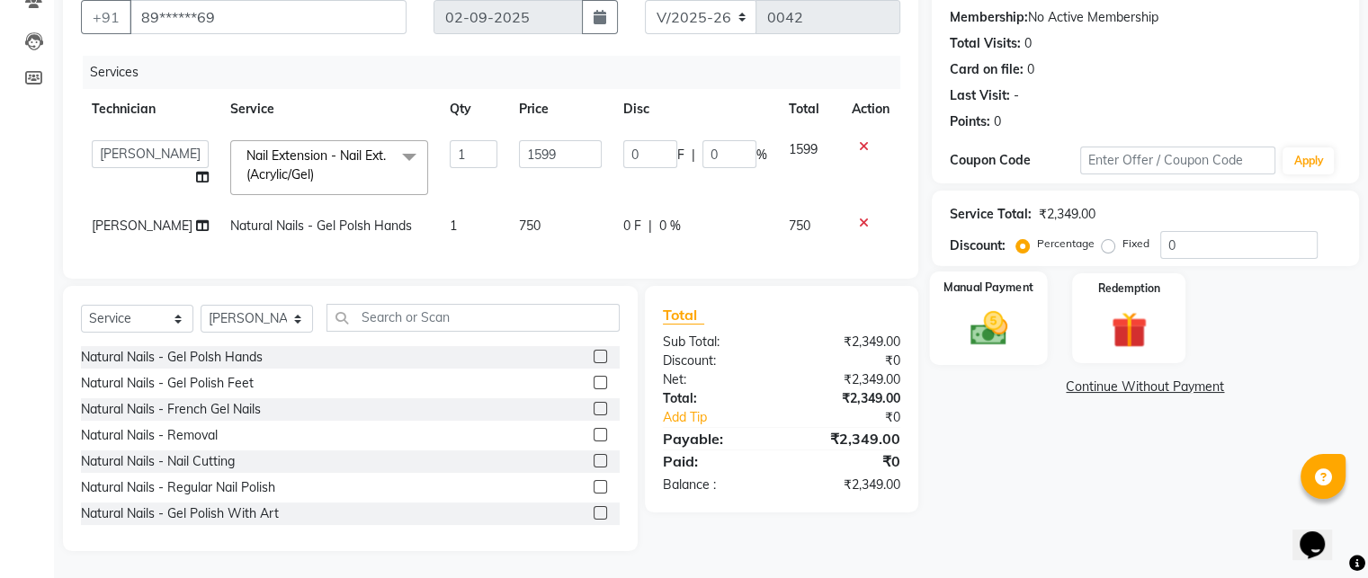
click at [1010, 272] on div "Manual Payment" at bounding box center [988, 318] width 118 height 93
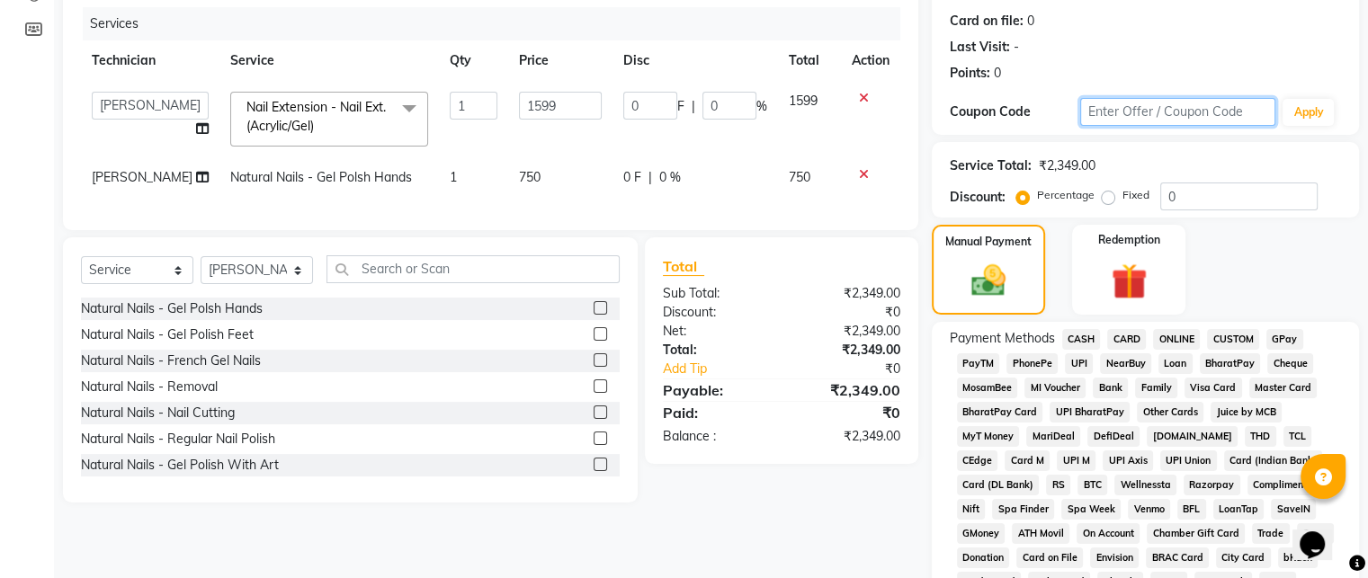
click at [1126, 106] on input "text" at bounding box center [1178, 112] width 196 height 28
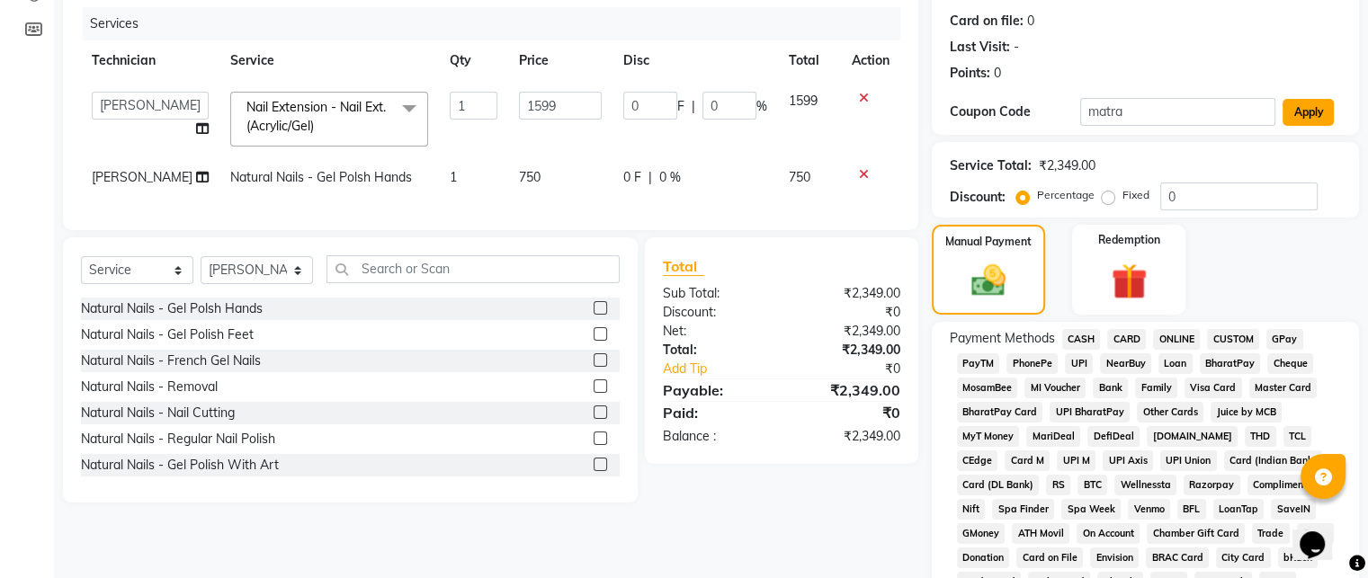
click at [1327, 108] on button "Apply" at bounding box center [1307, 112] width 51 height 27
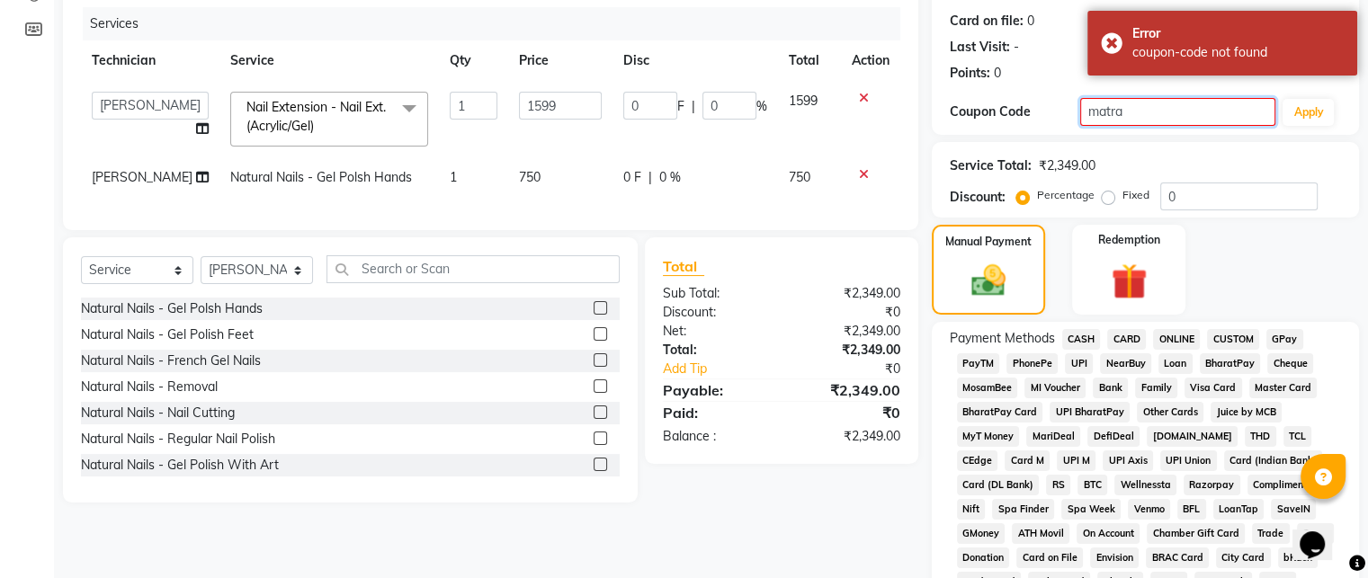
click at [1181, 112] on input "matra" at bounding box center [1178, 112] width 196 height 28
type input "m"
click at [1078, 362] on span "UPI" at bounding box center [1079, 363] width 28 height 21
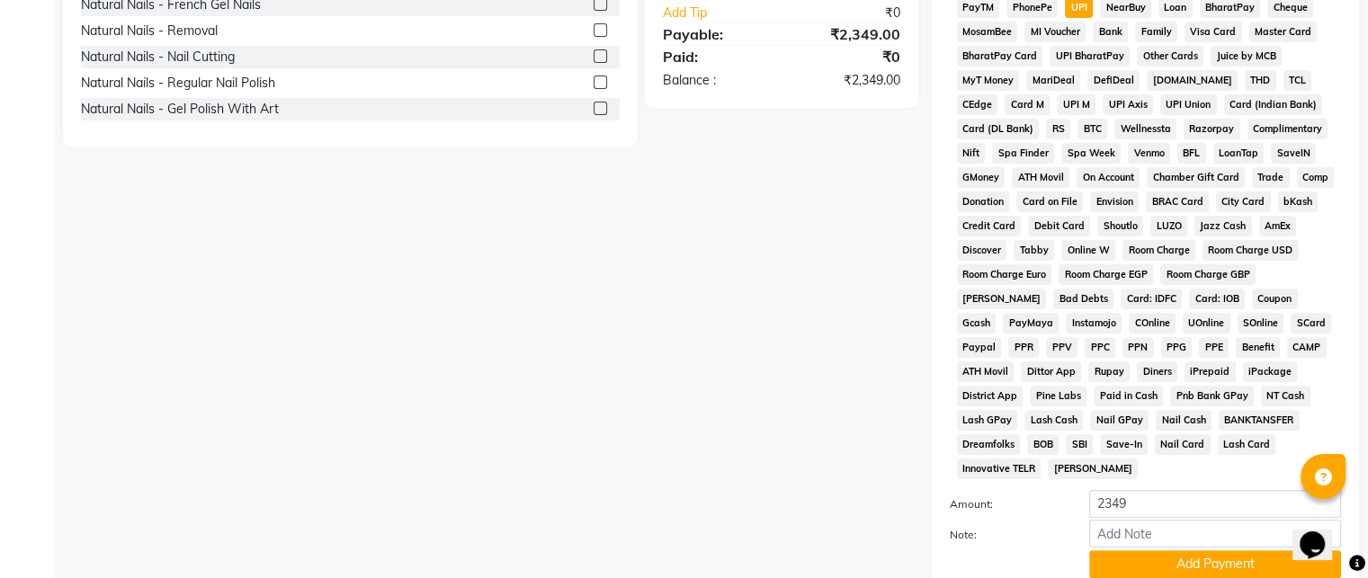
scroll to position [633, 0]
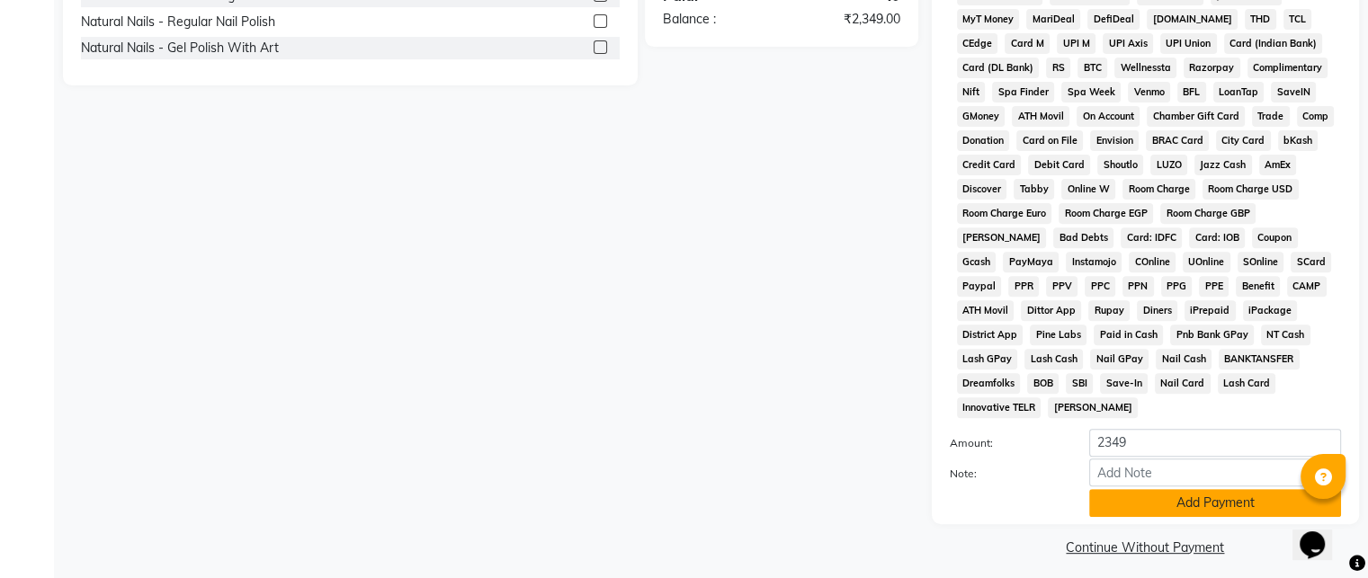
click at [1172, 495] on button "Add Payment" at bounding box center [1215, 503] width 252 height 28
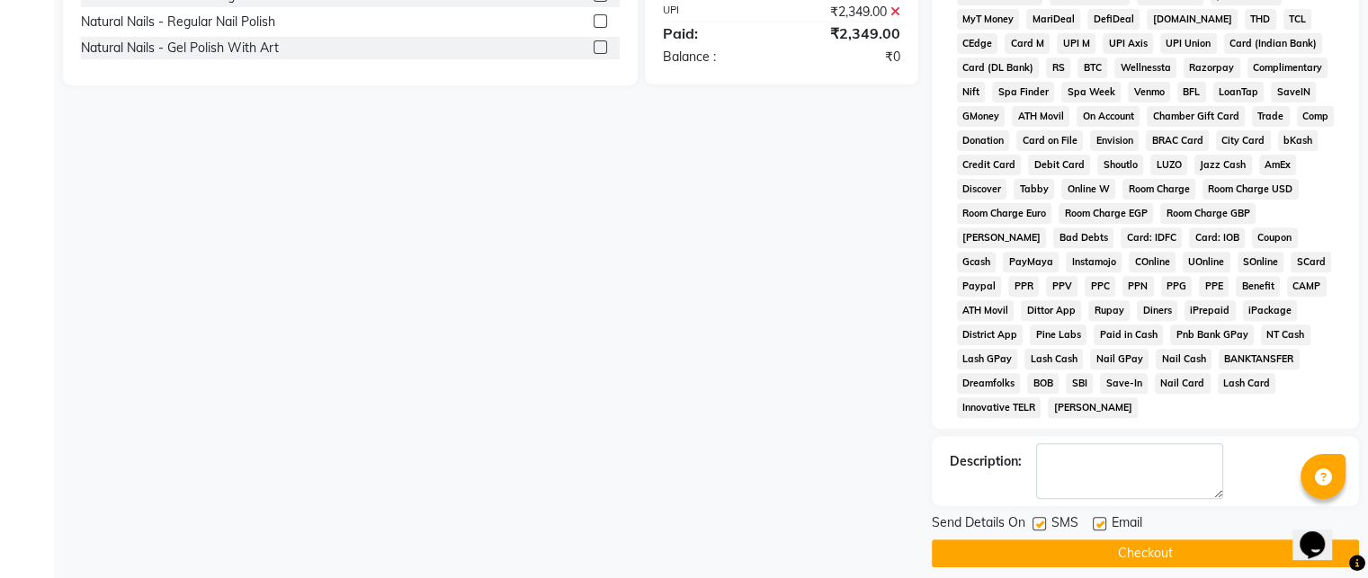
click at [1155, 546] on button "Checkout" at bounding box center [1145, 554] width 427 height 28
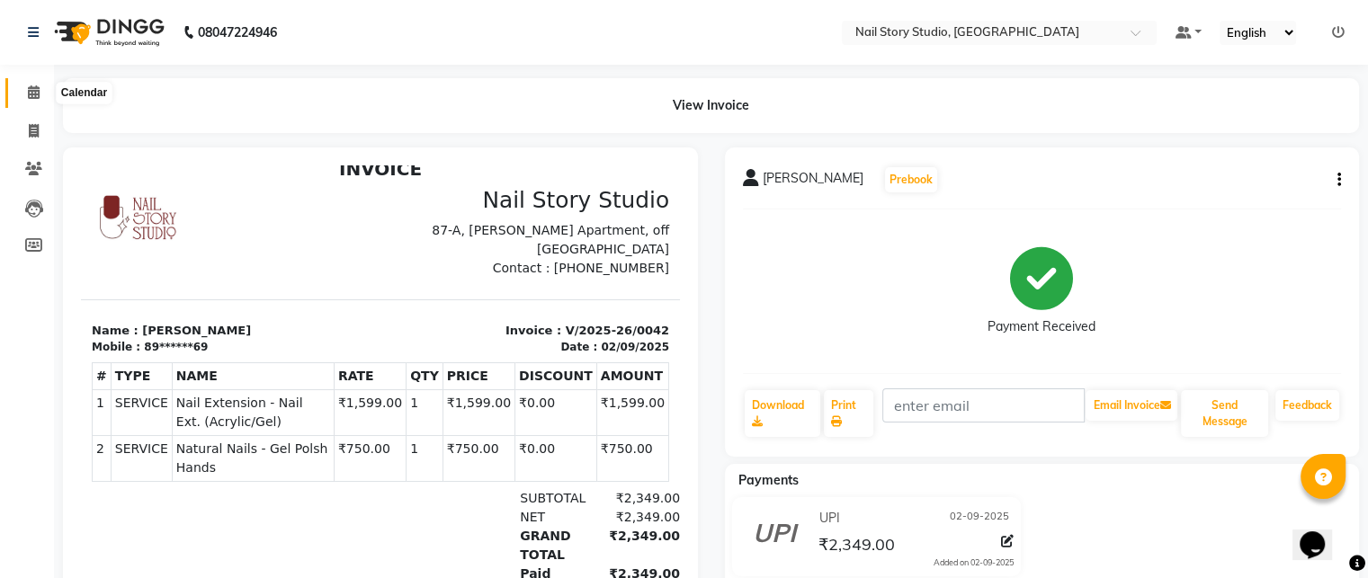
click at [25, 97] on span at bounding box center [33, 93] width 31 height 21
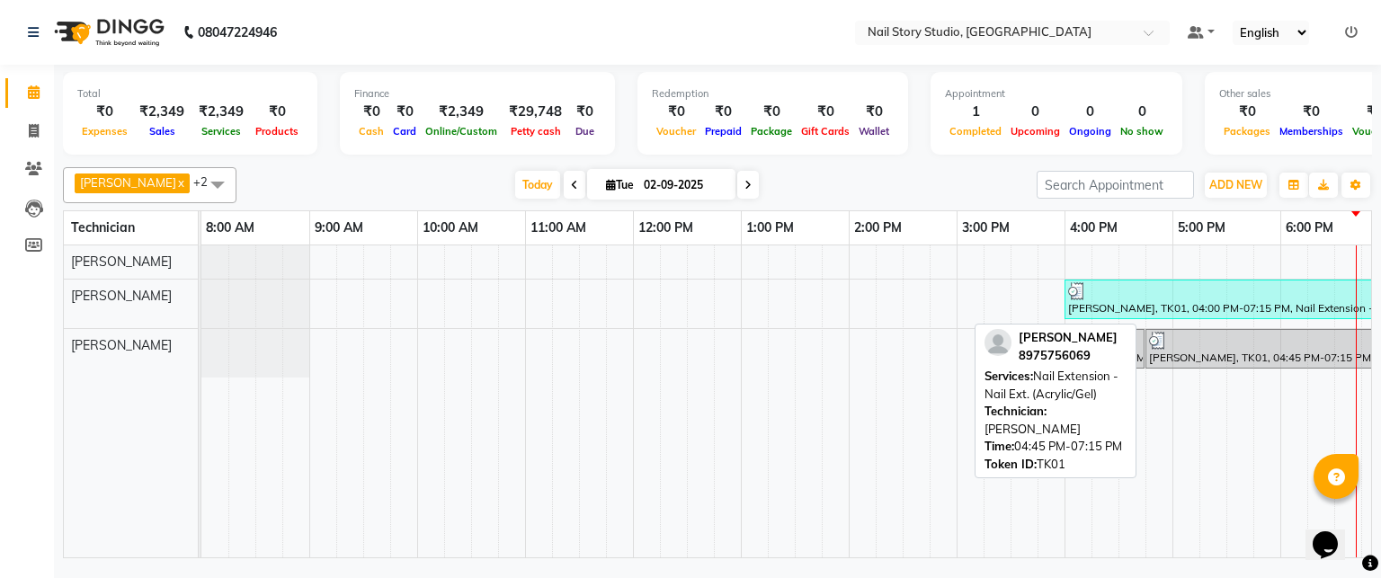
click at [1147, 365] on link "[PERSON_NAME], TK01, 04:45 PM-07:15 PM, Nail Extension - Nail Ext. (Acrylic/Gel)" at bounding box center [1280, 349] width 269 height 40
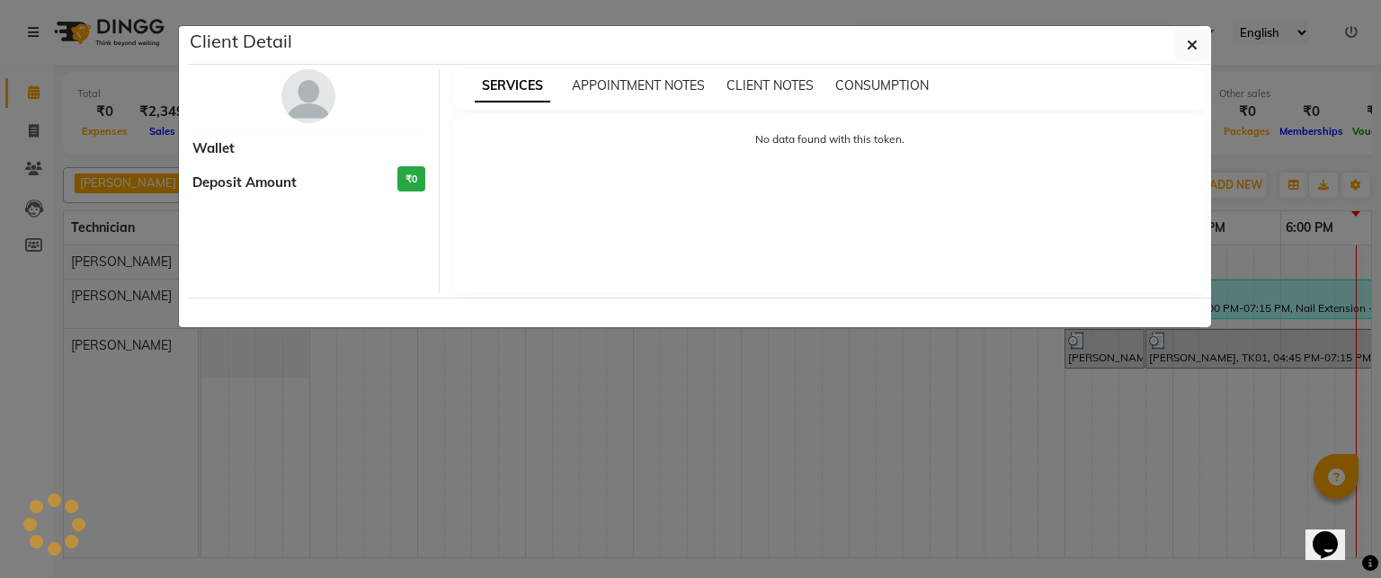
select select "3"
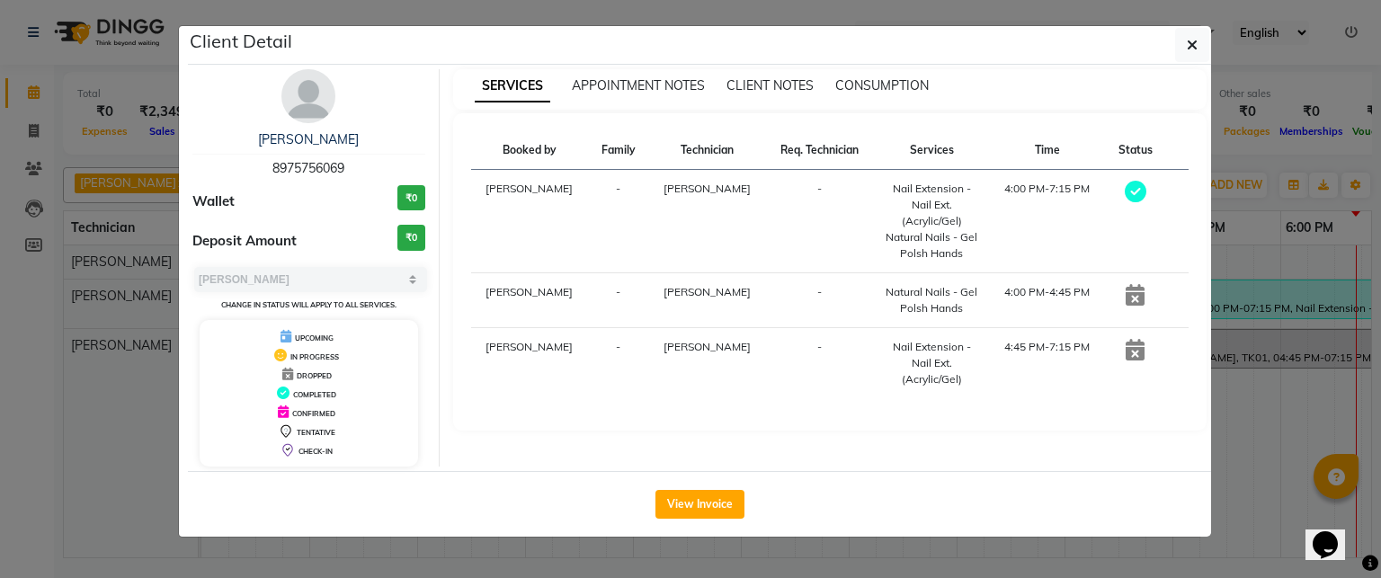
click at [1134, 298] on icon at bounding box center [1135, 295] width 19 height 22
click at [1135, 299] on icon at bounding box center [1135, 295] width 19 height 22
click at [1166, 293] on td at bounding box center [1176, 300] width 23 height 55
click at [1135, 299] on icon at bounding box center [1135, 295] width 19 height 22
click at [1133, 299] on icon at bounding box center [1135, 295] width 19 height 22
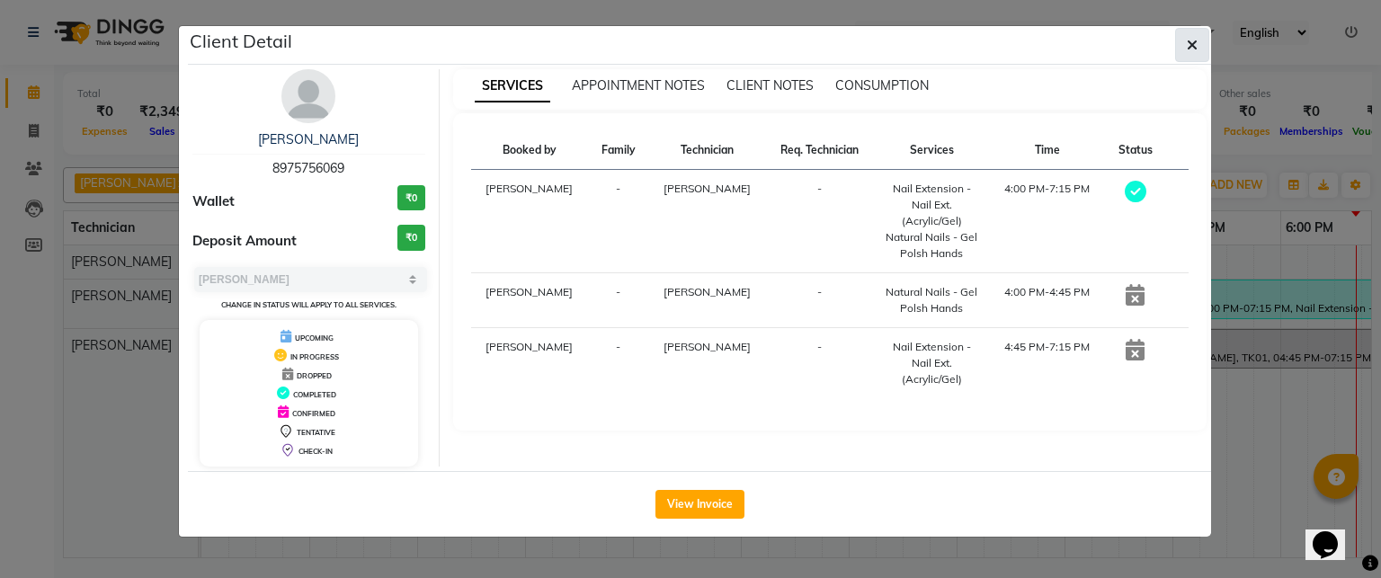
click at [1192, 38] on icon "button" at bounding box center [1192, 45] width 11 height 14
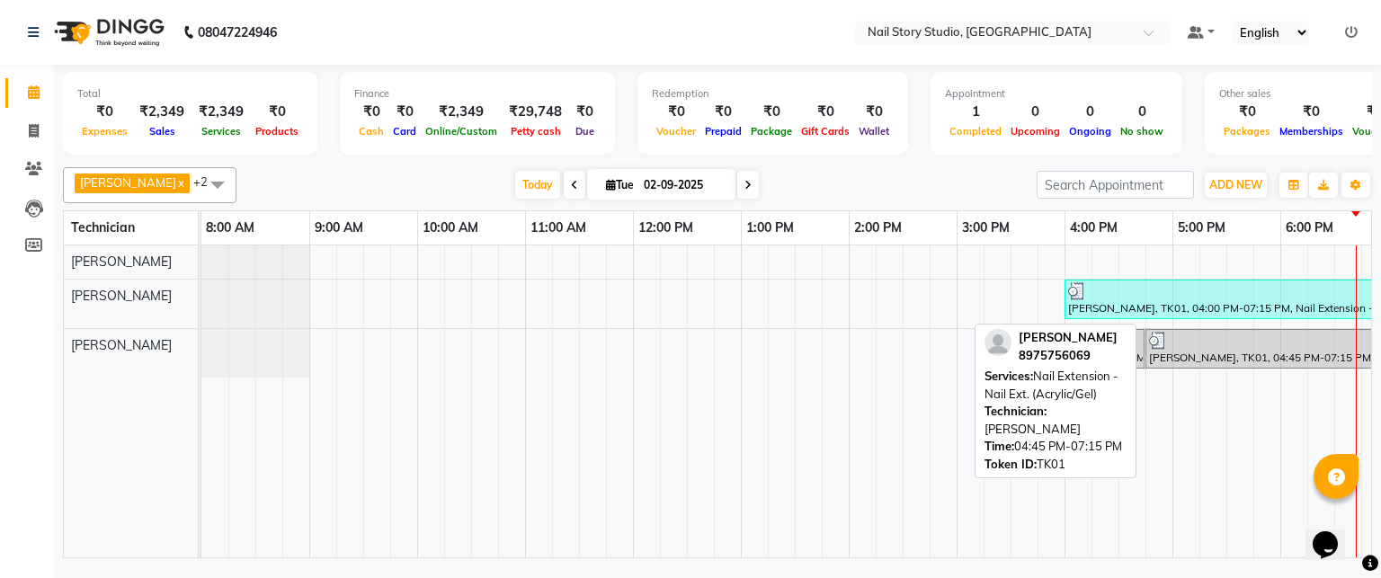
click at [1230, 359] on div "[PERSON_NAME], TK01, 04:45 PM-07:15 PM, Nail Extension - Nail Ext. (Acrylic/Gel)" at bounding box center [1279, 349] width 265 height 34
select select "3"
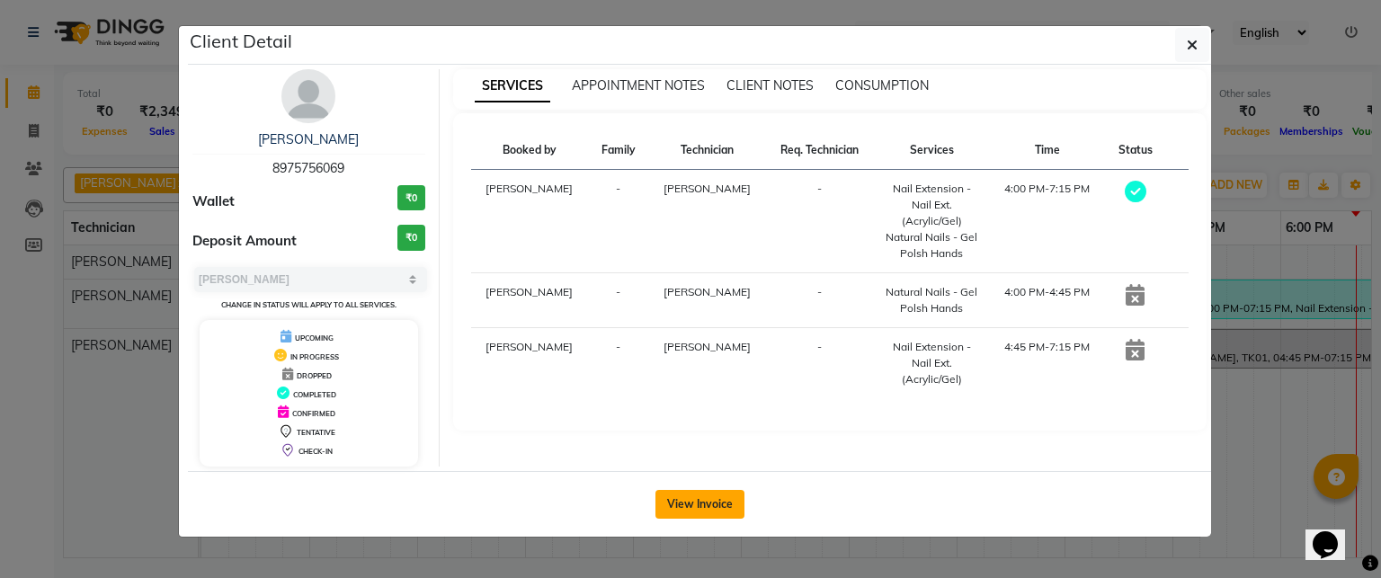
click at [701, 498] on button "View Invoice" at bounding box center [700, 504] width 89 height 29
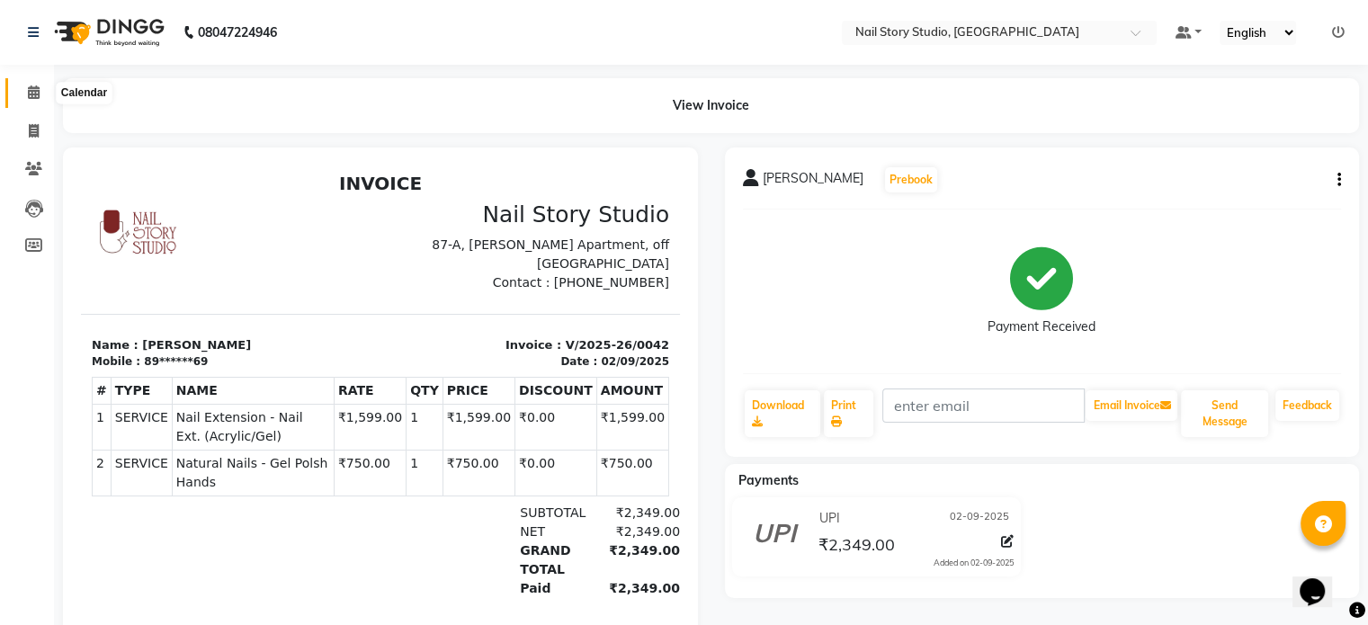
click at [27, 85] on span at bounding box center [33, 93] width 31 height 21
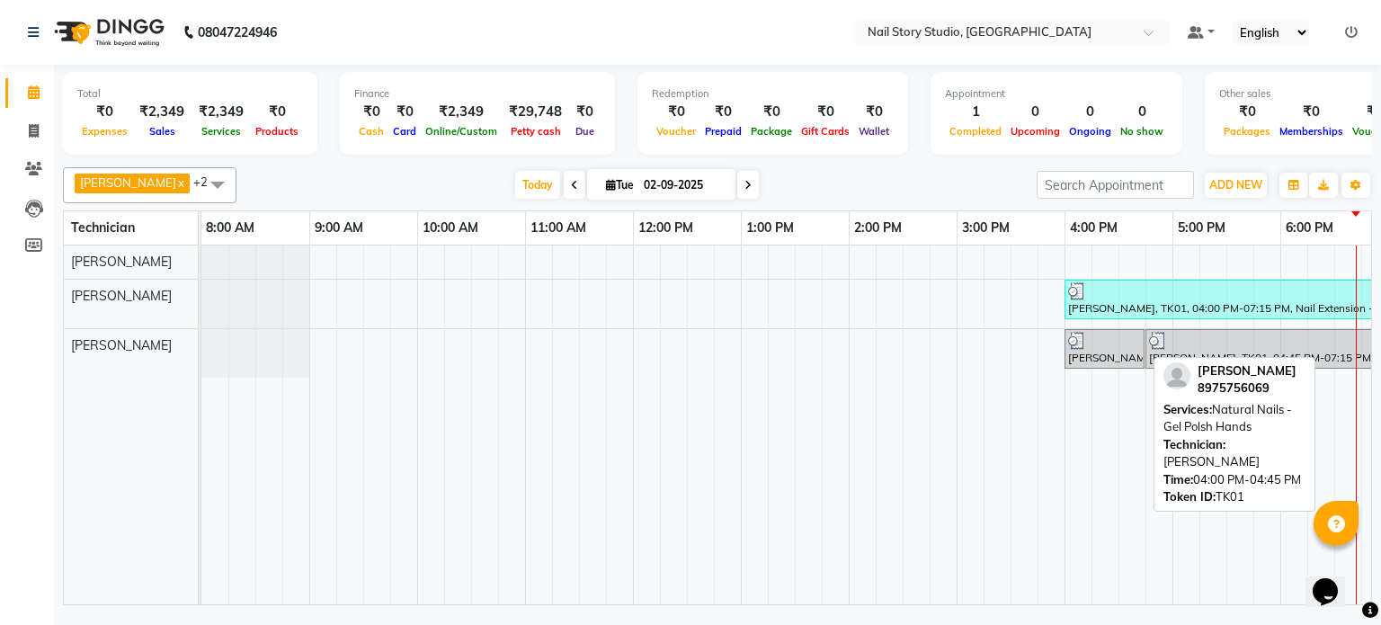
drag, startPoint x: 1143, startPoint y: 358, endPoint x: 1134, endPoint y: 349, distance: 12.7
click at [1134, 349] on link "[PERSON_NAME], TK01, 04:00 PM-04:45 PM, Natural Nails - Gel Polsh Hands" at bounding box center [1105, 349] width 80 height 40
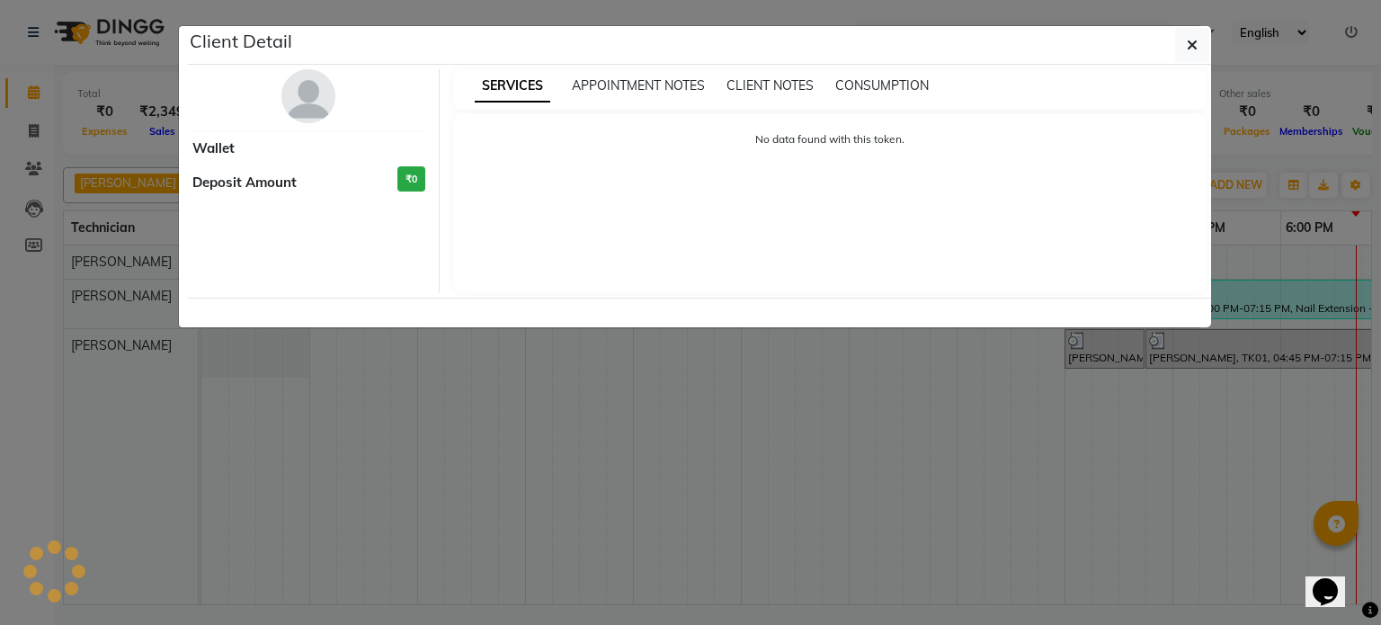
select select "3"
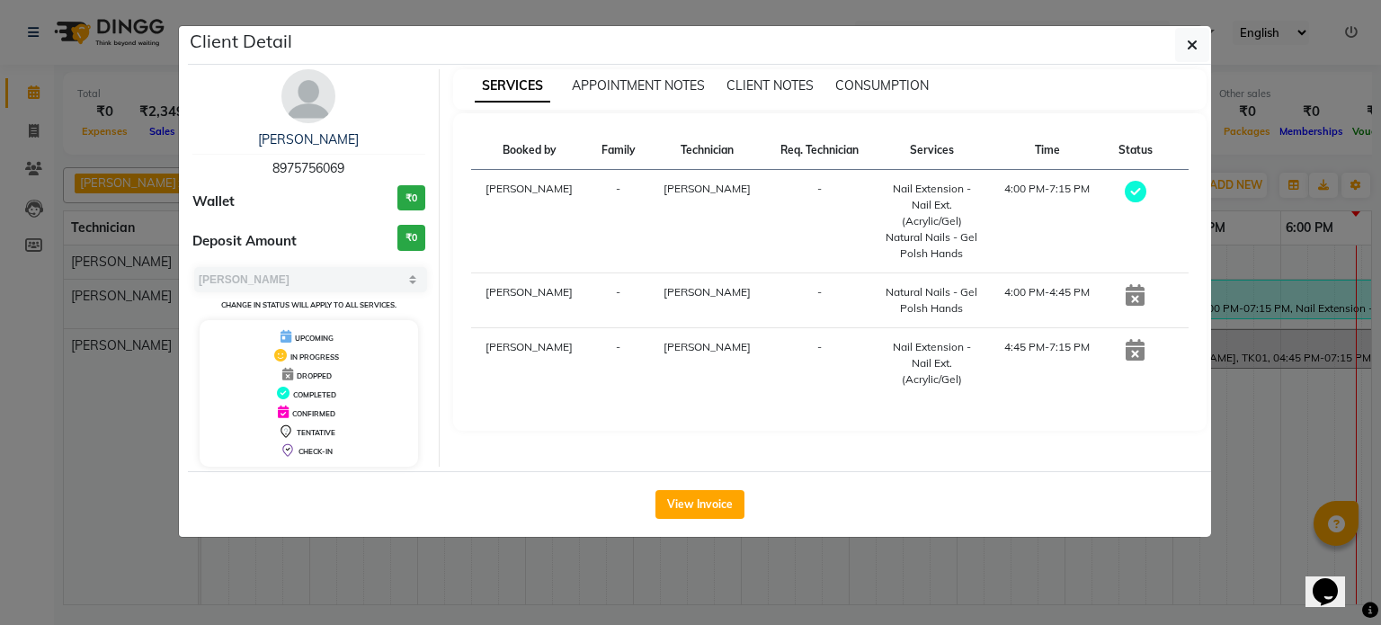
click at [1133, 349] on td at bounding box center [1135, 363] width 60 height 71
click at [1138, 348] on icon at bounding box center [1135, 350] width 19 height 22
click at [607, 86] on span "APPOINTMENT NOTES" at bounding box center [638, 85] width 133 height 16
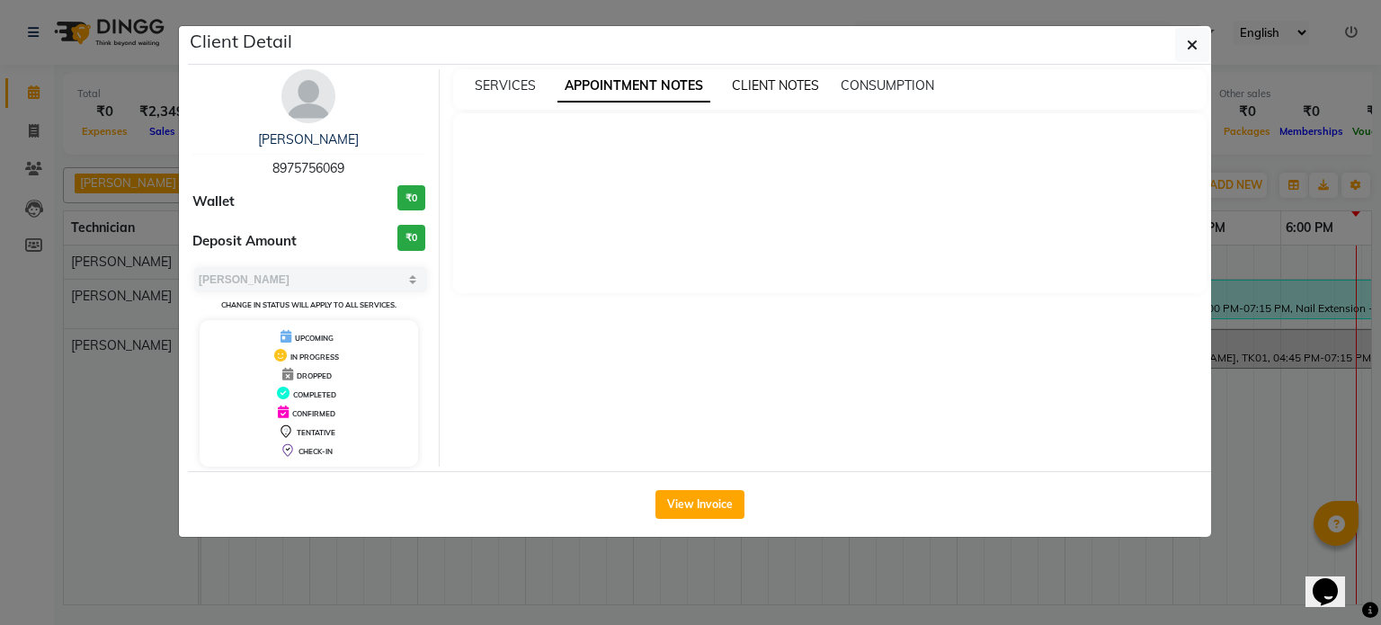
click at [797, 84] on span "CLIENT NOTES" at bounding box center [775, 85] width 87 height 16
click at [518, 94] on div "SERVICES APPOINTMENT NOTES CLIENT NOTES CONSUMPTION" at bounding box center [830, 89] width 754 height 40
click at [516, 85] on span "SERVICES" at bounding box center [505, 85] width 61 height 16
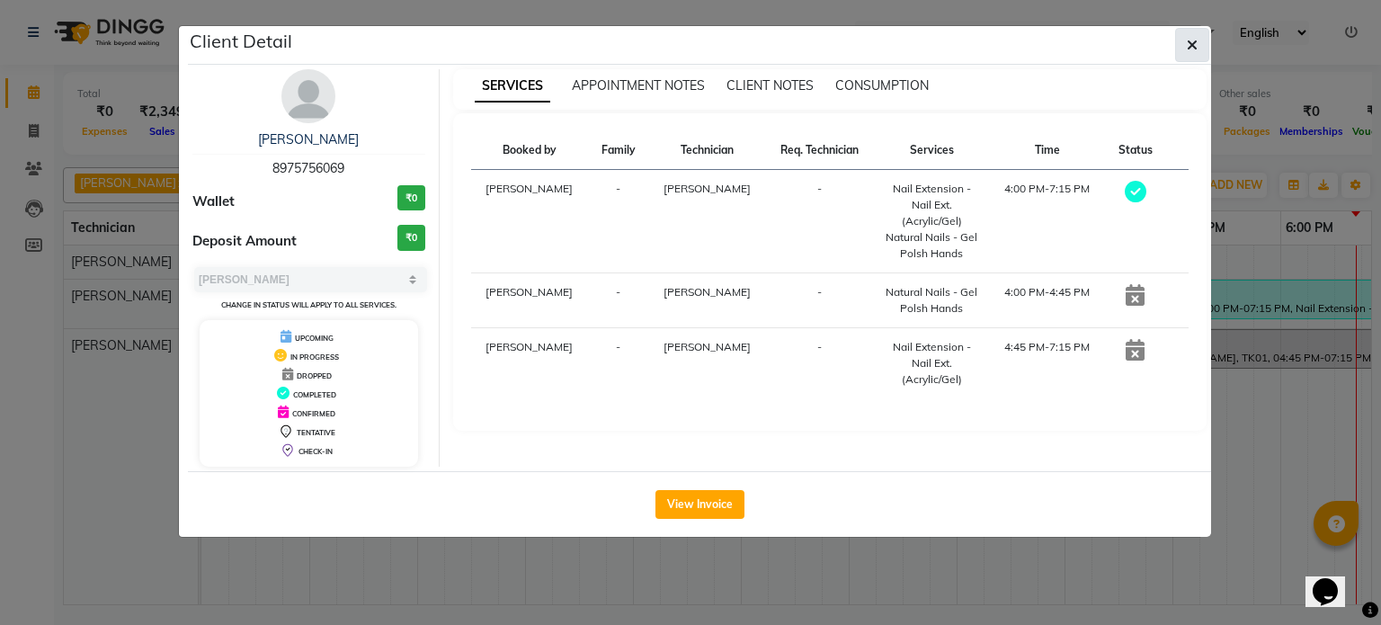
click at [1194, 47] on icon "button" at bounding box center [1192, 45] width 11 height 14
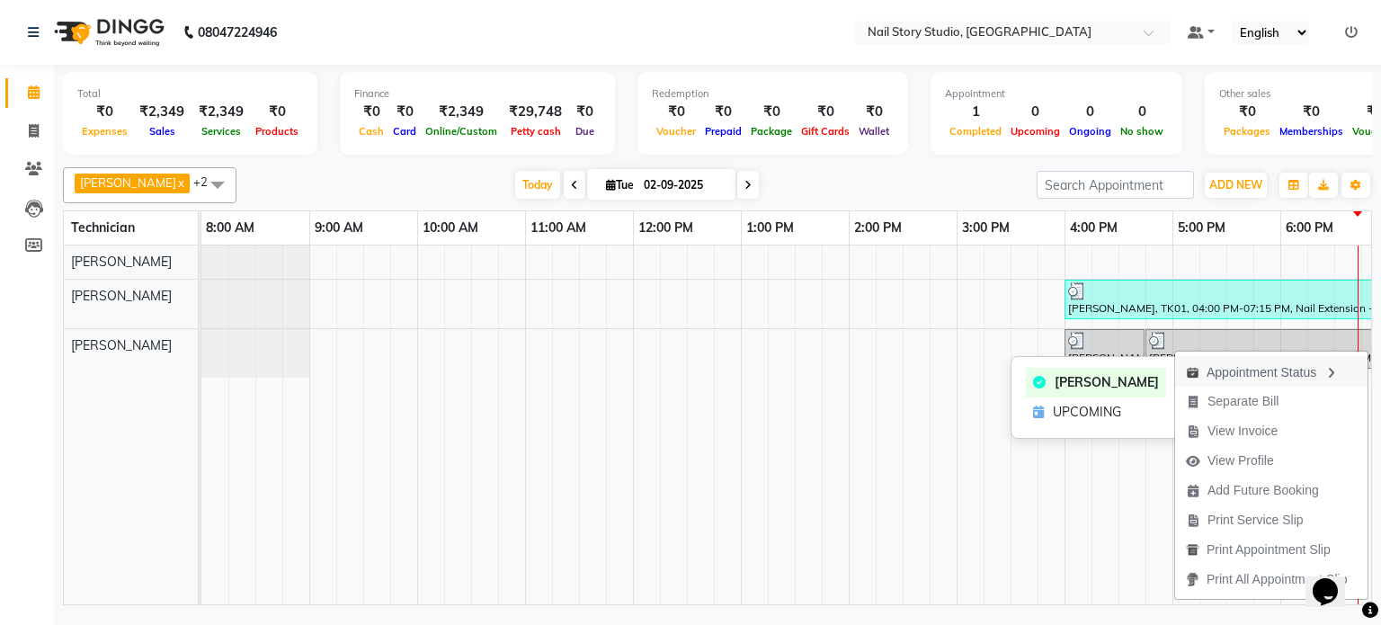
click at [1274, 371] on div "Appointment Status" at bounding box center [1271, 371] width 192 height 31
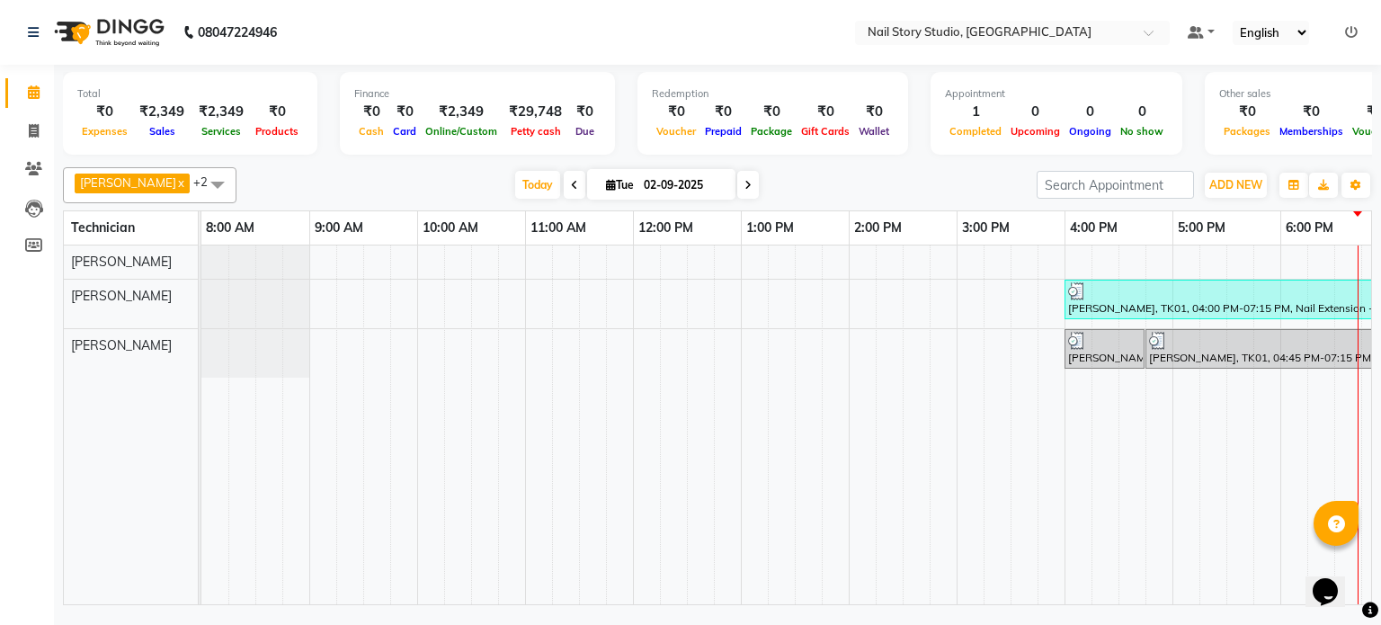
scroll to position [0, 232]
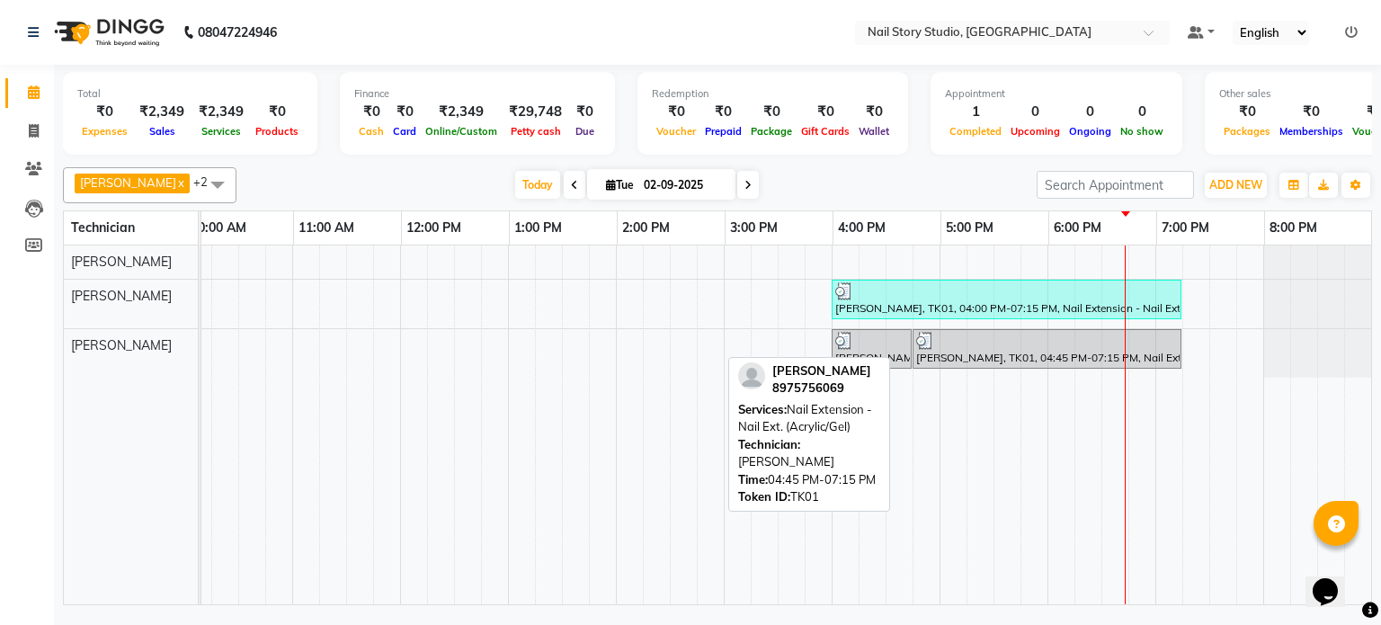
click at [1022, 349] on div "[PERSON_NAME], TK01, 04:45 PM-07:15 PM, Nail Extension - Nail Ext. (Acrylic/Gel)" at bounding box center [1047, 349] width 265 height 34
select select "3"
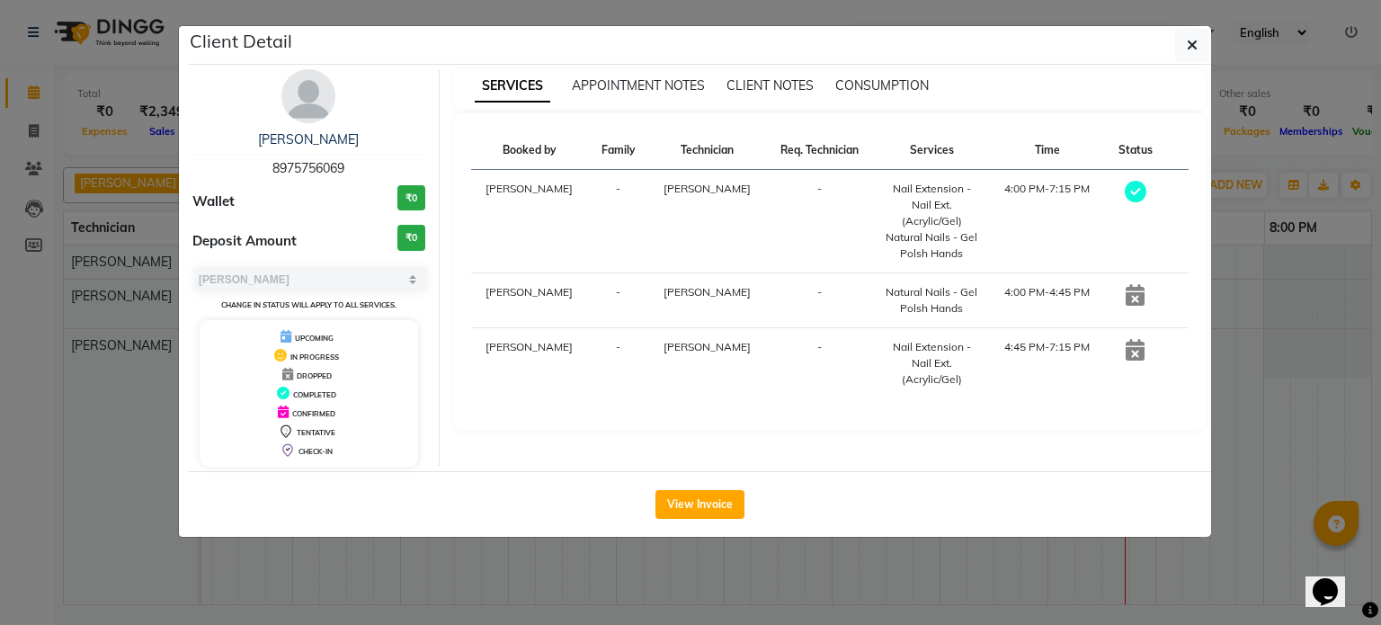
click at [727, 348] on td "[PERSON_NAME]" at bounding box center [707, 363] width 118 height 71
click at [1127, 352] on icon at bounding box center [1135, 350] width 19 height 22
drag, startPoint x: 1127, startPoint y: 352, endPoint x: 1127, endPoint y: 334, distance: 18.0
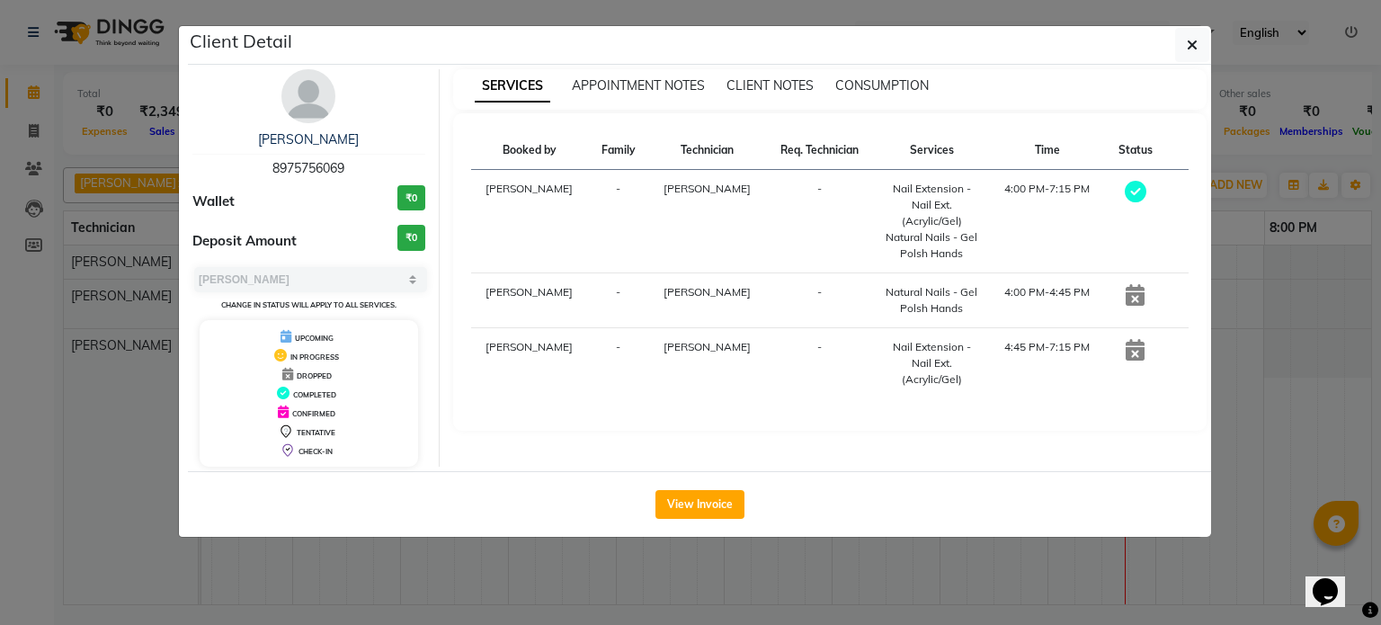
click at [1127, 334] on td at bounding box center [1135, 363] width 60 height 71
click at [1187, 40] on icon "button" at bounding box center [1192, 45] width 11 height 14
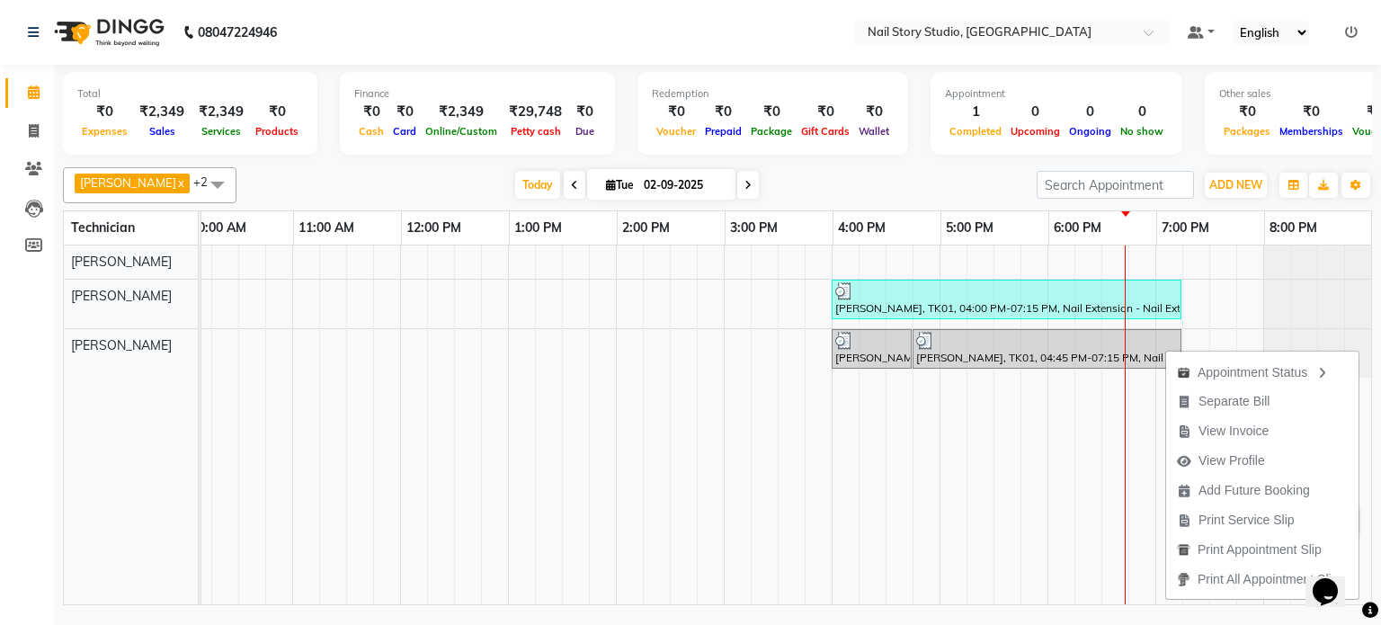
drag, startPoint x: 1225, startPoint y: 458, endPoint x: 903, endPoint y: 424, distance: 323.7
click at [913, 424] on td at bounding box center [926, 425] width 27 height 359
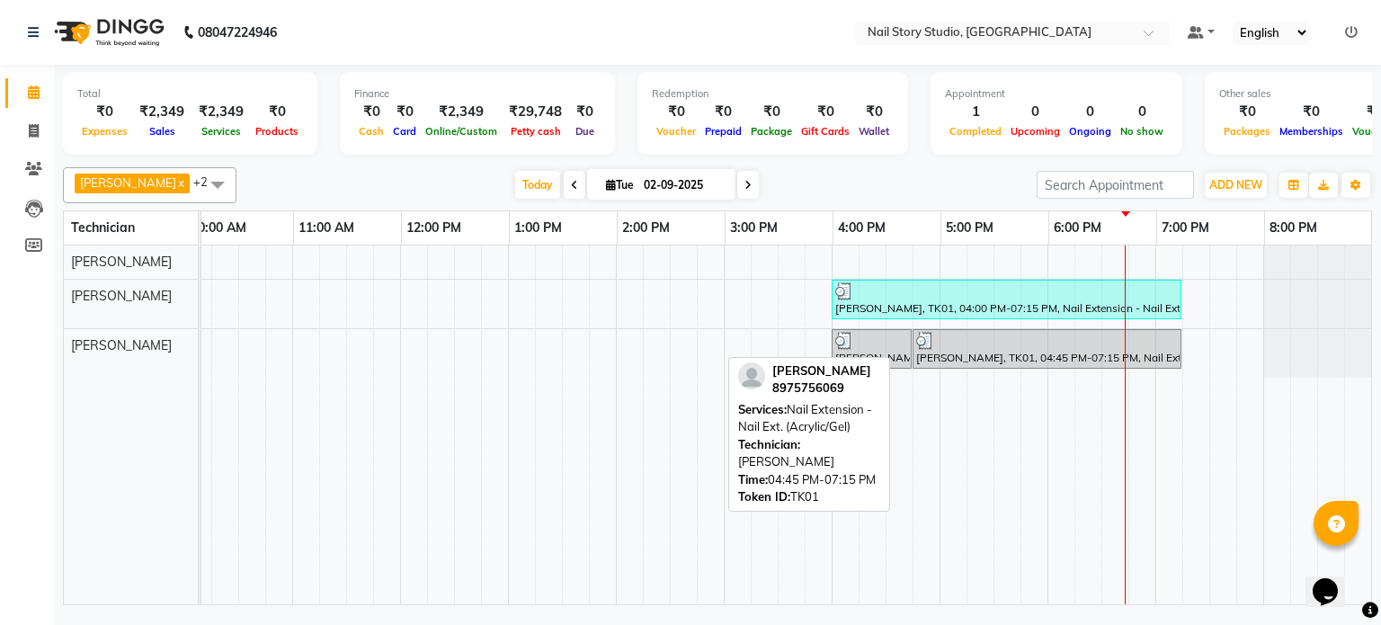
click at [1134, 354] on div "[PERSON_NAME], TK01, 04:45 PM-07:15 PM, Nail Extension - Nail Ext. (Acrylic/Gel)" at bounding box center [1047, 349] width 265 height 34
select select "3"
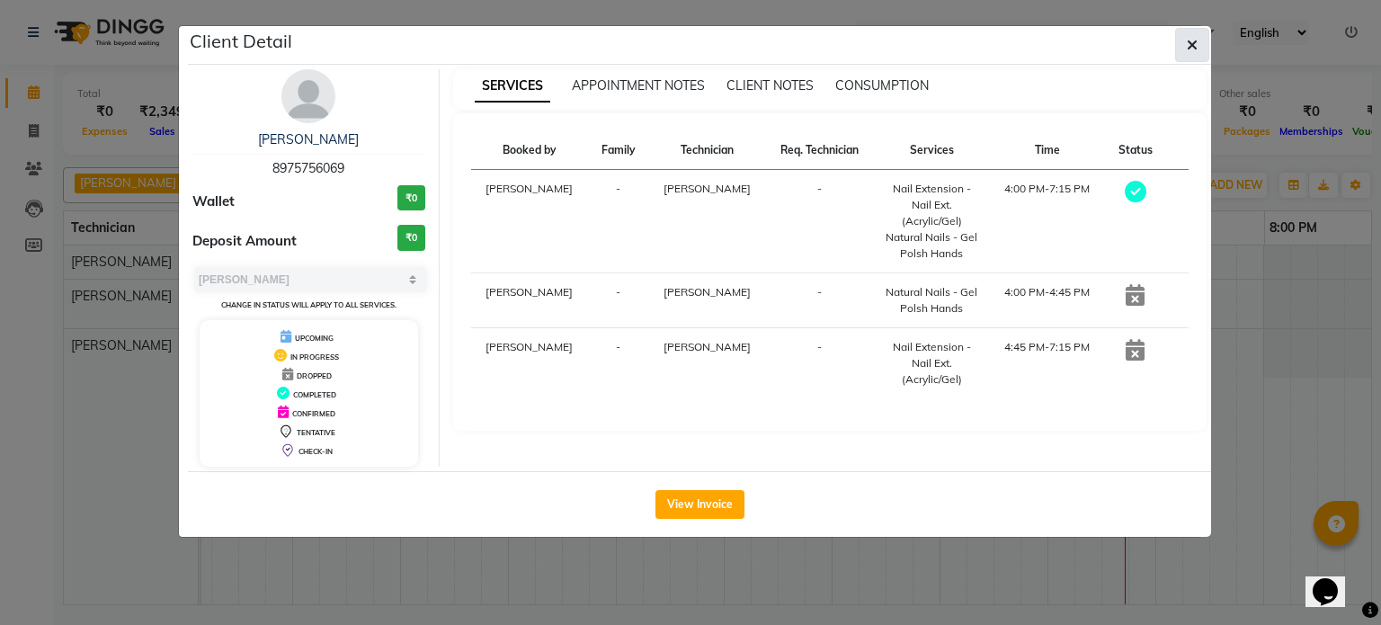
click at [1199, 46] on button "button" at bounding box center [1192, 45] width 34 height 34
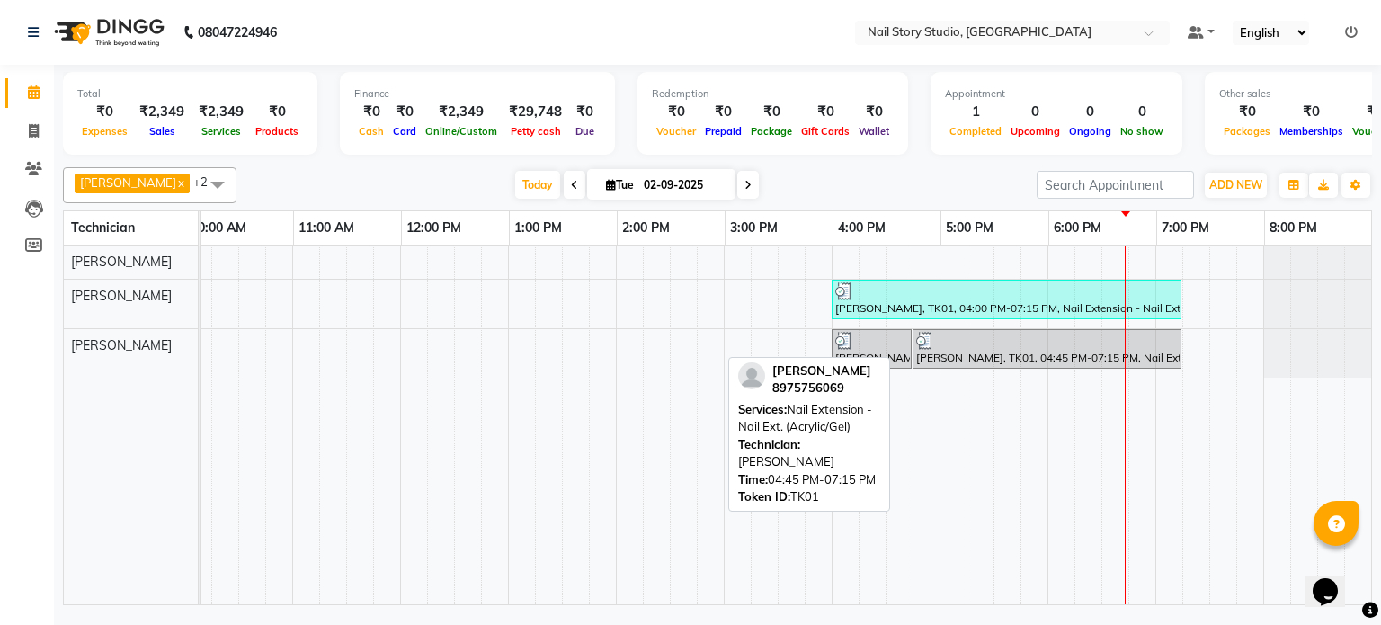
click at [1061, 335] on div at bounding box center [1047, 341] width 262 height 18
select select "3"
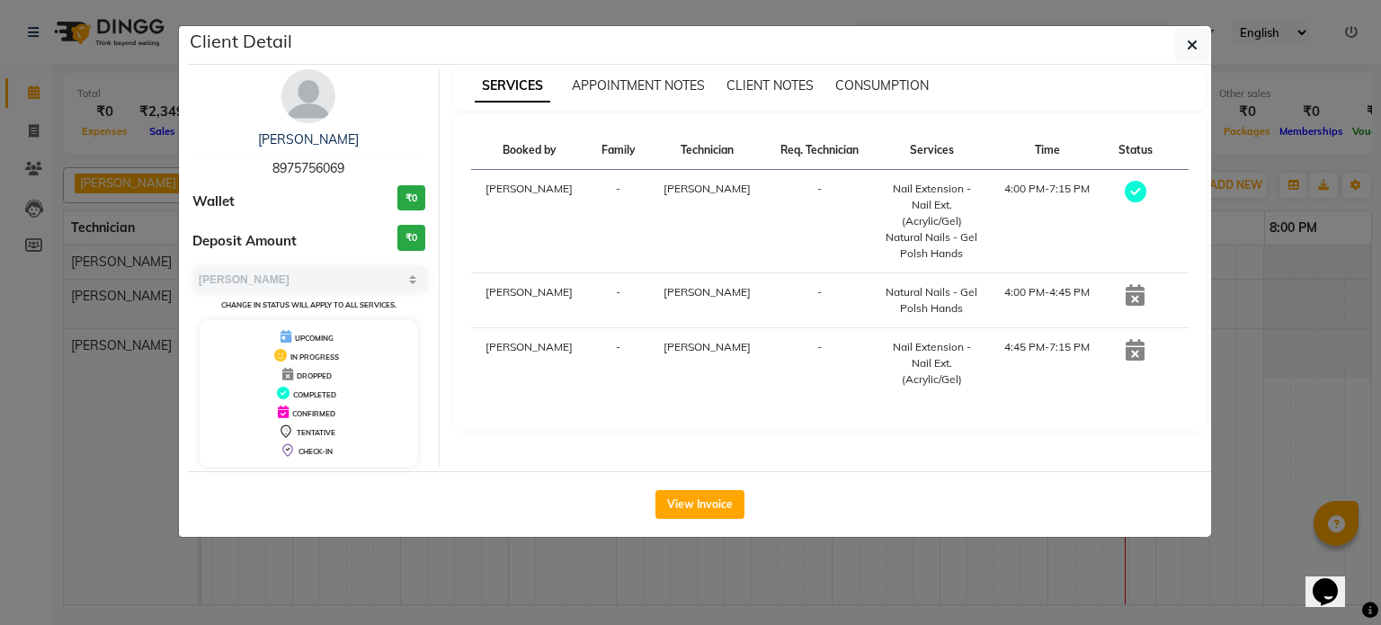
click at [1163, 44] on div "Client Detail" at bounding box center [699, 45] width 1023 height 39
click at [1203, 42] on button "button" at bounding box center [1192, 45] width 34 height 34
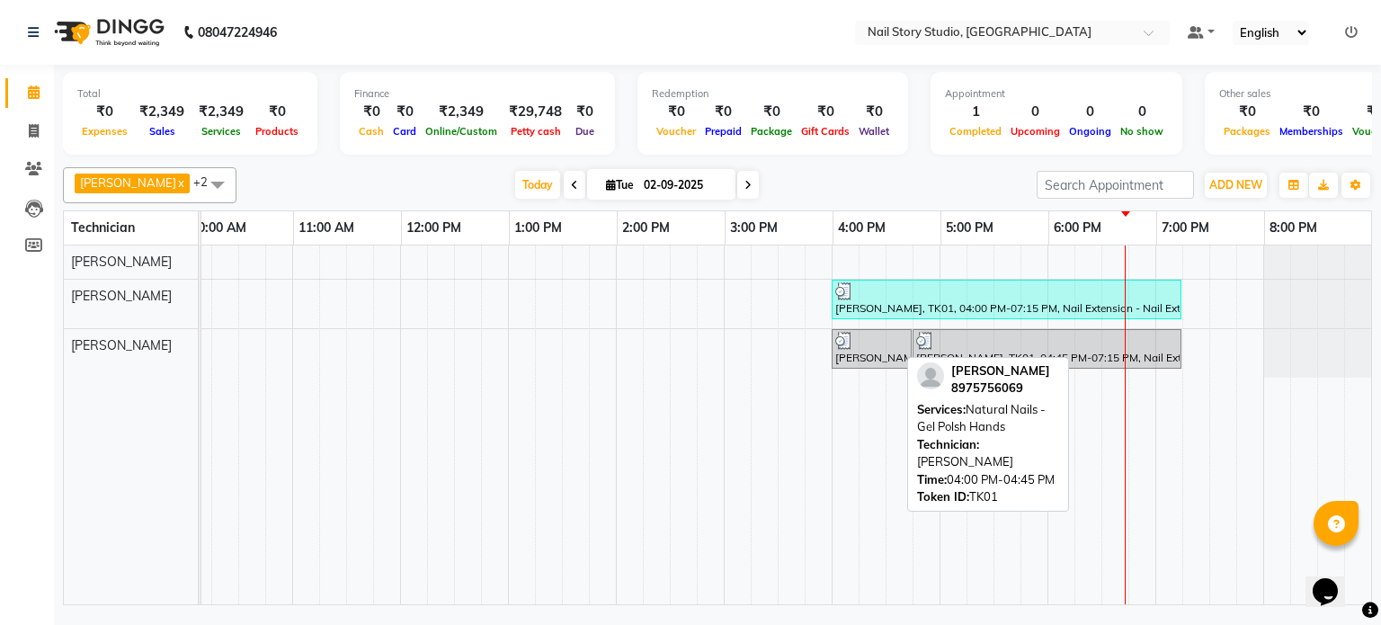
click at [868, 352] on div "[PERSON_NAME], TK01, 04:00 PM-04:45 PM, Natural Nails - Gel Polsh Hands" at bounding box center [872, 349] width 76 height 34
select select "3"
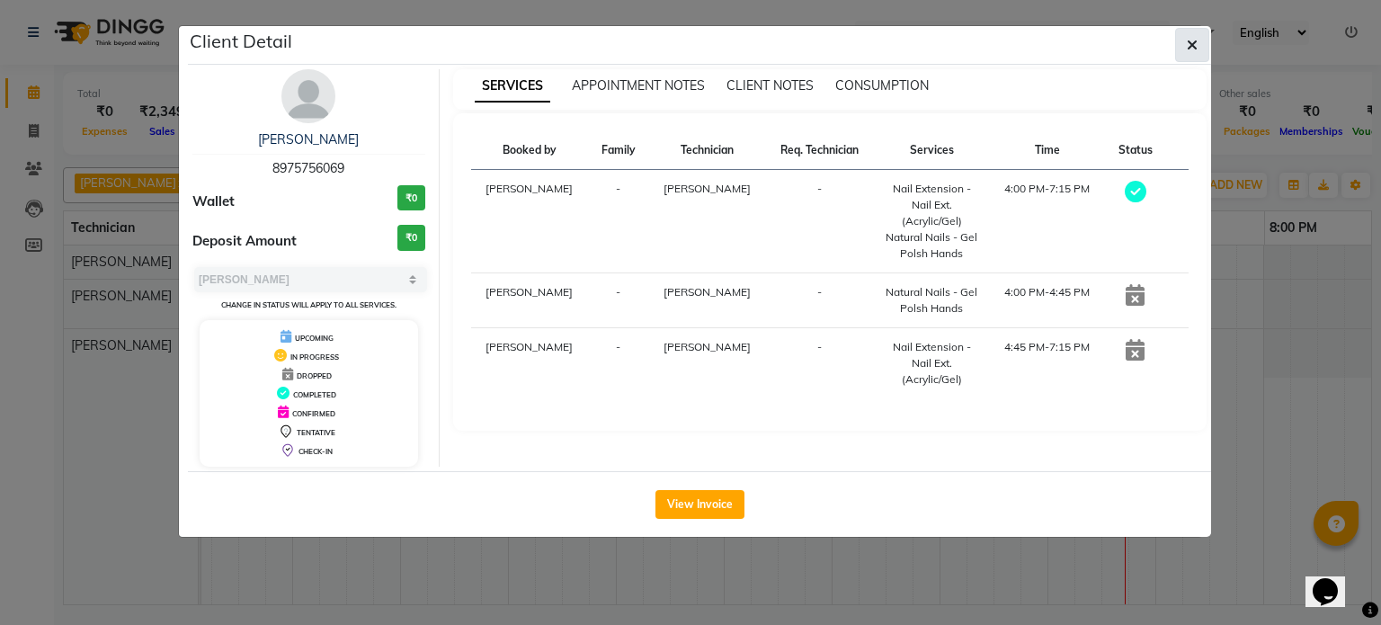
click at [1187, 45] on icon "button" at bounding box center [1192, 45] width 11 height 14
